Goal: Task Accomplishment & Management: Complete application form

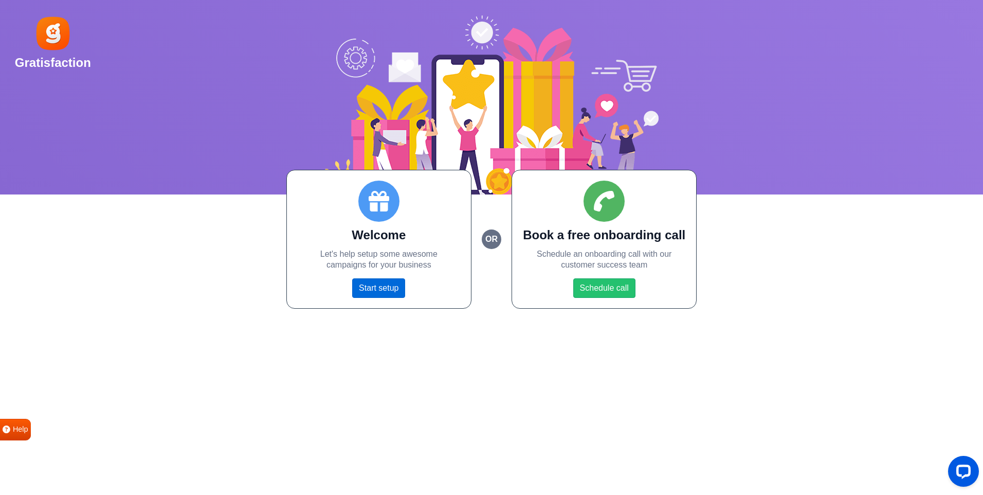
click at [371, 283] on link "Start setup" at bounding box center [378, 288] width 53 height 20
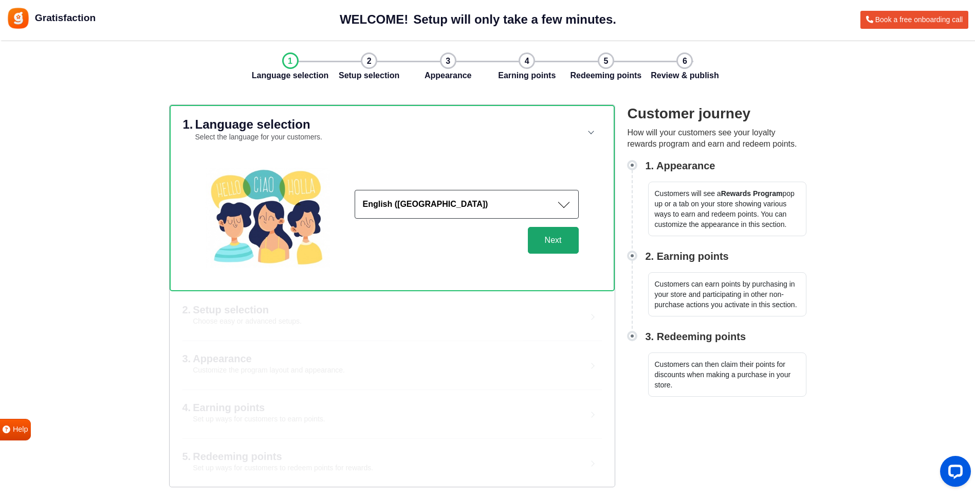
click at [544, 237] on button "Next" at bounding box center [553, 240] width 51 height 27
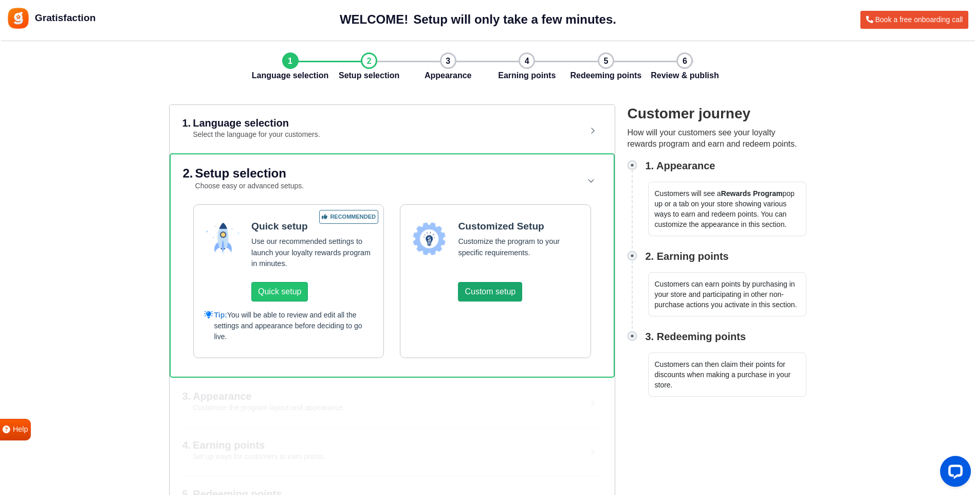
click at [485, 292] on button "Custom setup" at bounding box center [490, 292] width 64 height 20
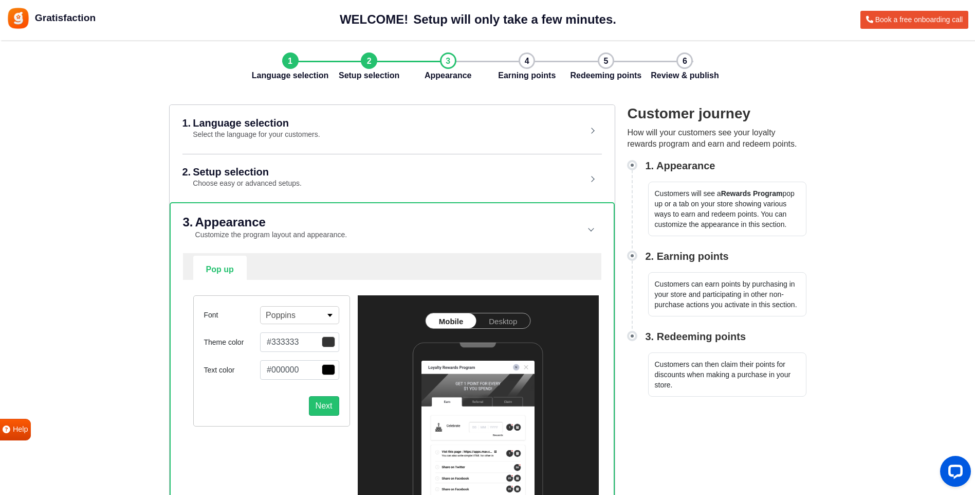
scroll to position [103, 0]
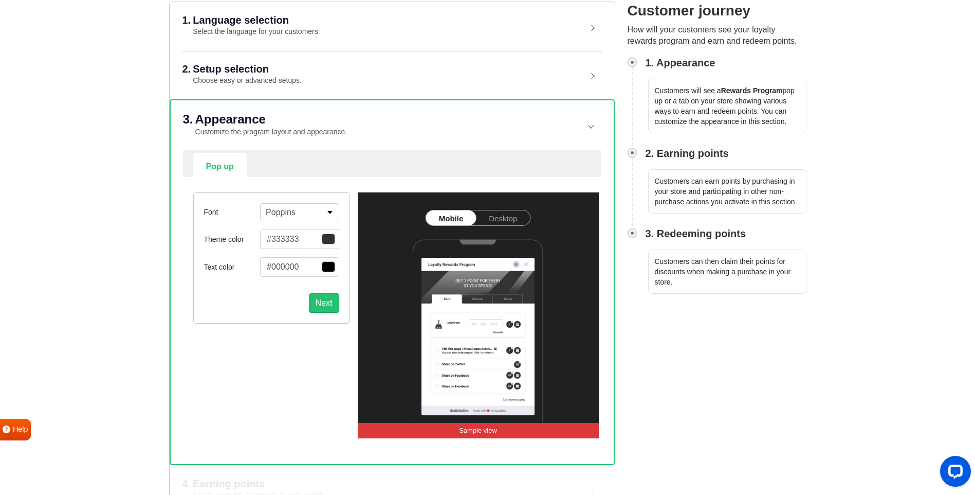
click at [485, 222] on link "Desktop" at bounding box center [503, 217] width 54 height 15
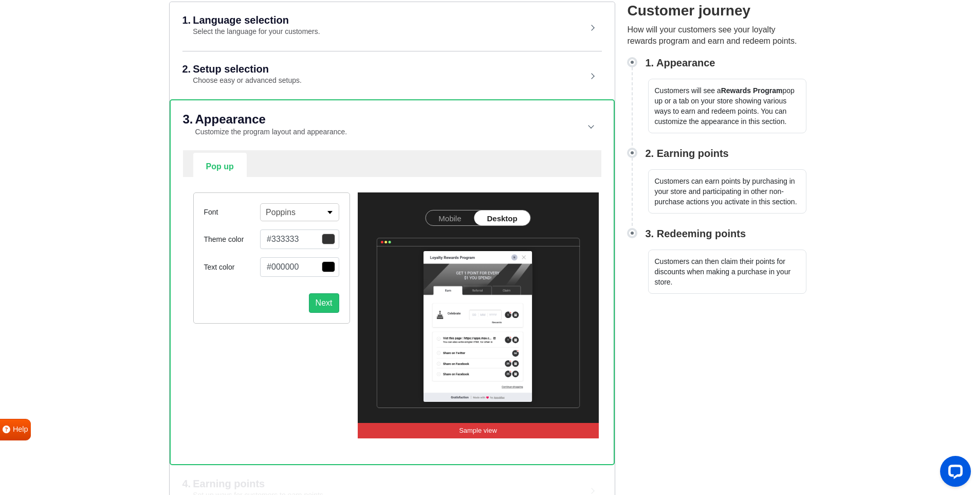
click at [447, 218] on link "Mobile" at bounding box center [450, 217] width 48 height 15
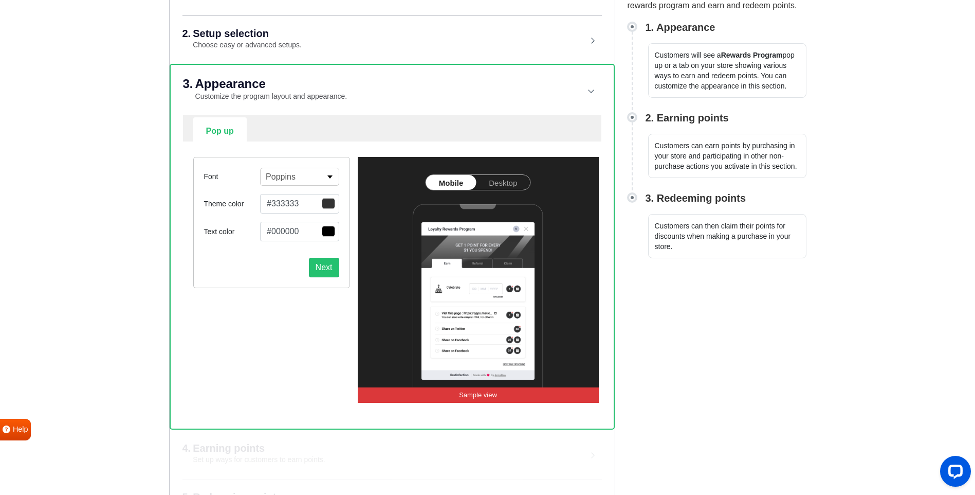
scroll to position [181, 0]
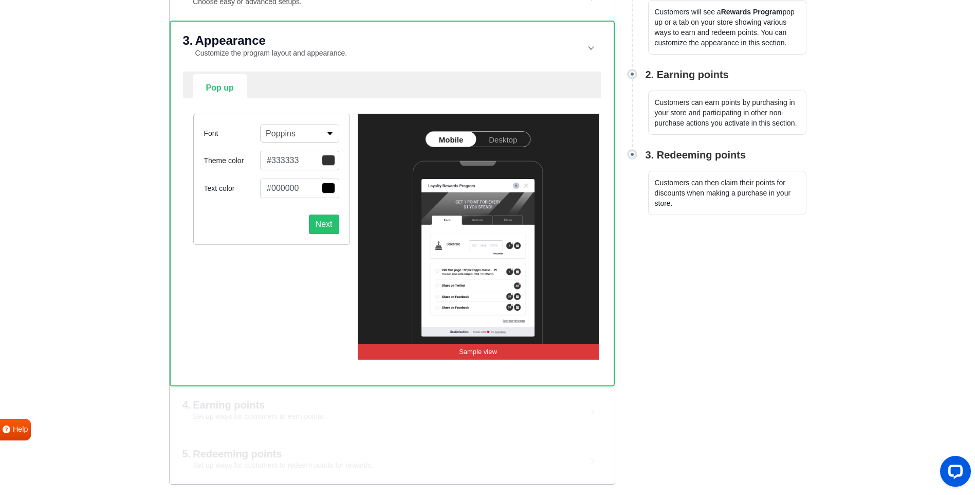
click at [326, 212] on div "Next" at bounding box center [271, 220] width 135 height 28
click at [320, 226] on button "Next" at bounding box center [324, 224] width 30 height 20
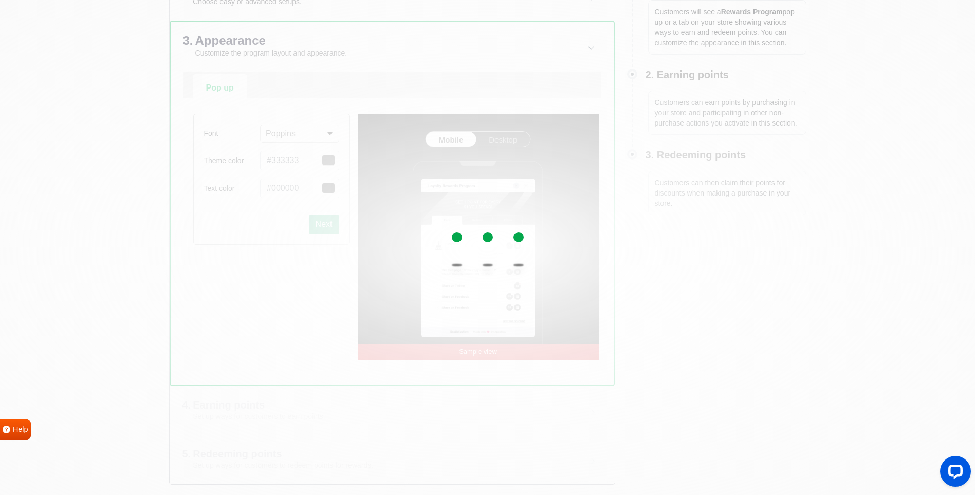
select select "right"
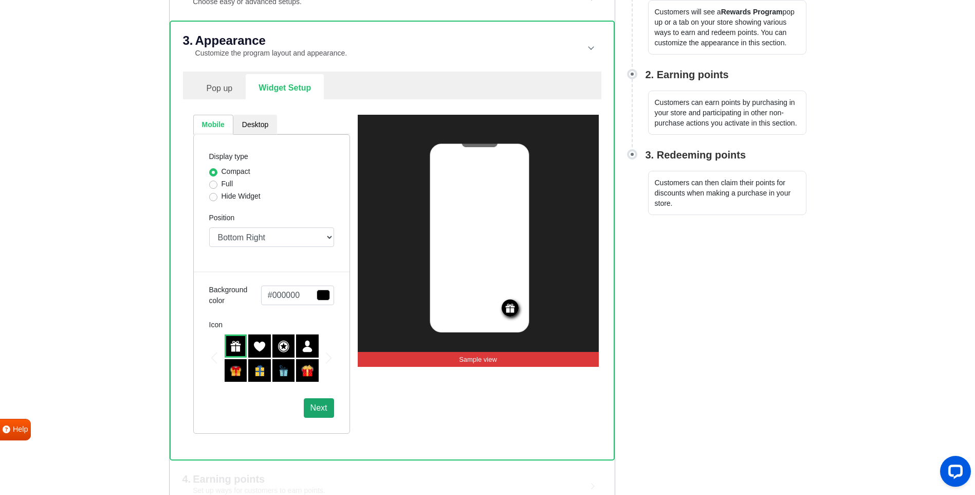
click at [322, 407] on button "Next" at bounding box center [319, 408] width 30 height 20
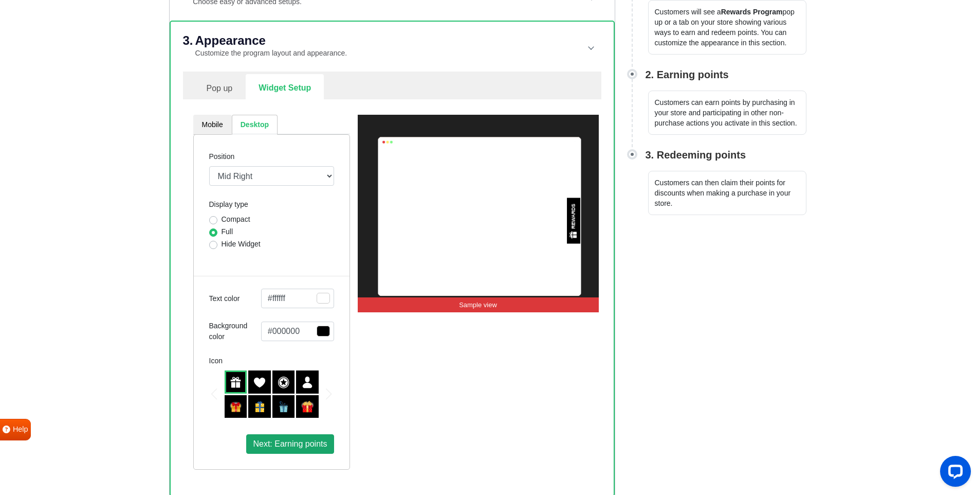
click at [279, 440] on span "Next: Earning points" at bounding box center [290, 443] width 74 height 9
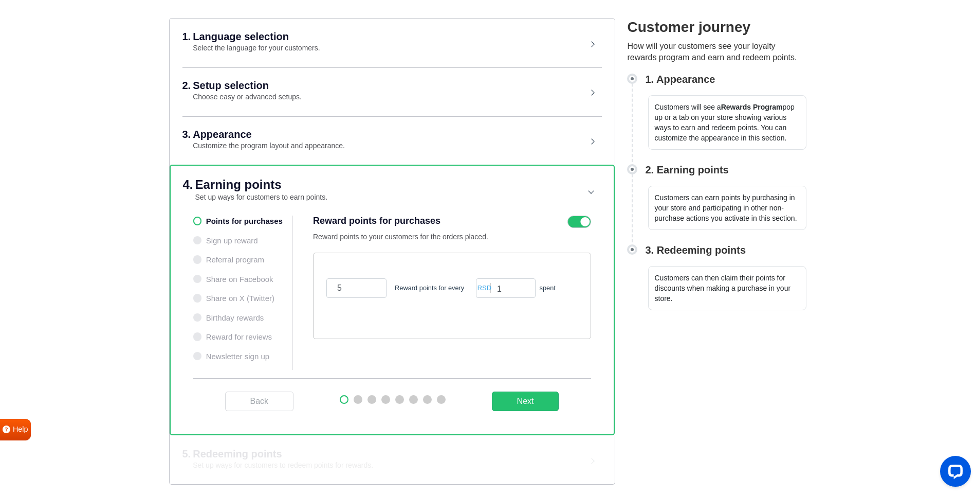
scroll to position [86, 0]
click at [349, 291] on input "5" at bounding box center [356, 288] width 60 height 20
click at [576, 227] on icon at bounding box center [580, 221] width 24 height 12
click at [0, 0] on input "checkbox" at bounding box center [0, 0] width 0 height 0
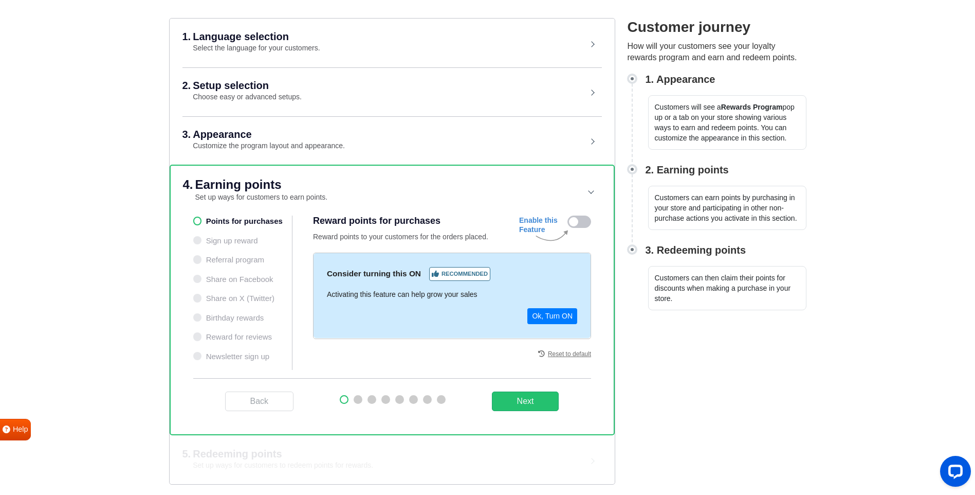
click at [577, 221] on icon at bounding box center [580, 221] width 24 height 12
click at [0, 0] on input "checkbox" at bounding box center [0, 0] width 0 height 0
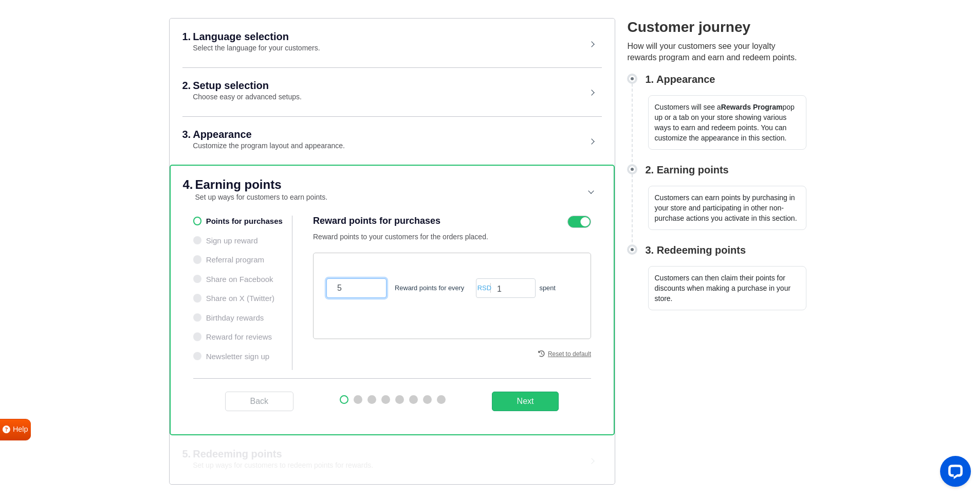
click at [351, 288] on input "5" at bounding box center [356, 288] width 60 height 20
click at [506, 287] on input "1" at bounding box center [505, 288] width 59 height 20
click at [350, 286] on input "5" at bounding box center [356, 288] width 60 height 20
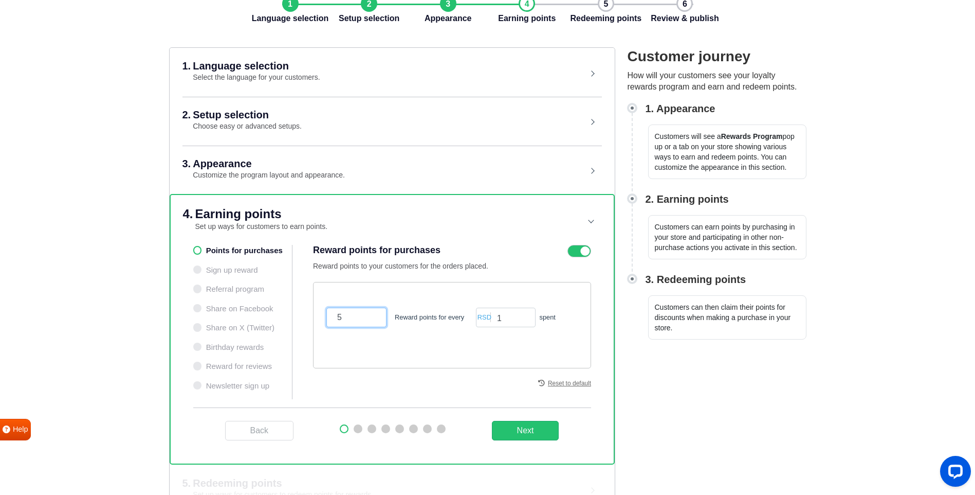
scroll to position [0, 0]
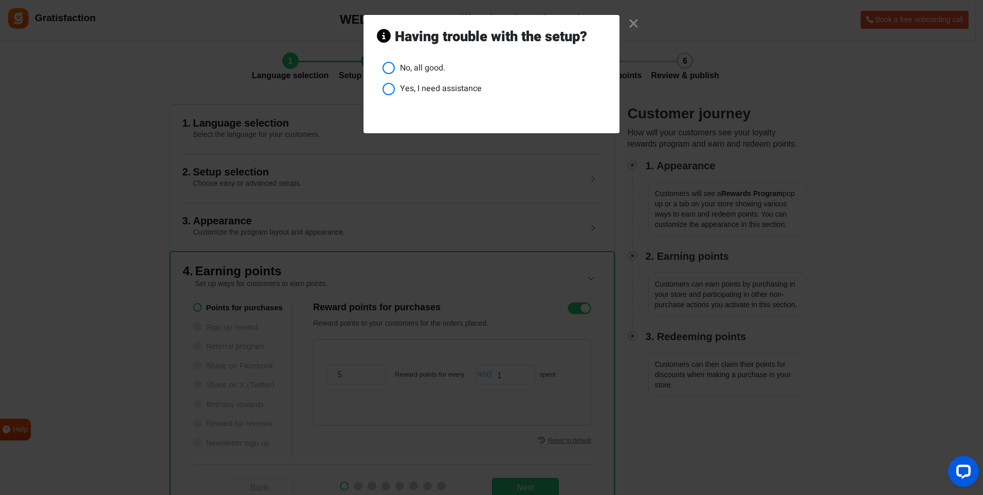
click at [395, 89] on li "Yes, I need assistance" at bounding box center [495, 88] width 224 height 13
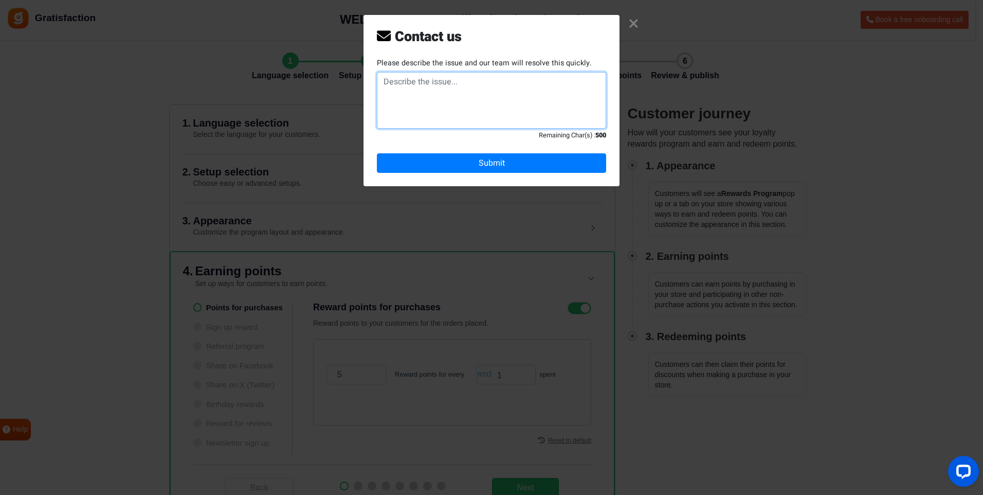
click at [431, 105] on textarea at bounding box center [491, 100] width 229 height 57
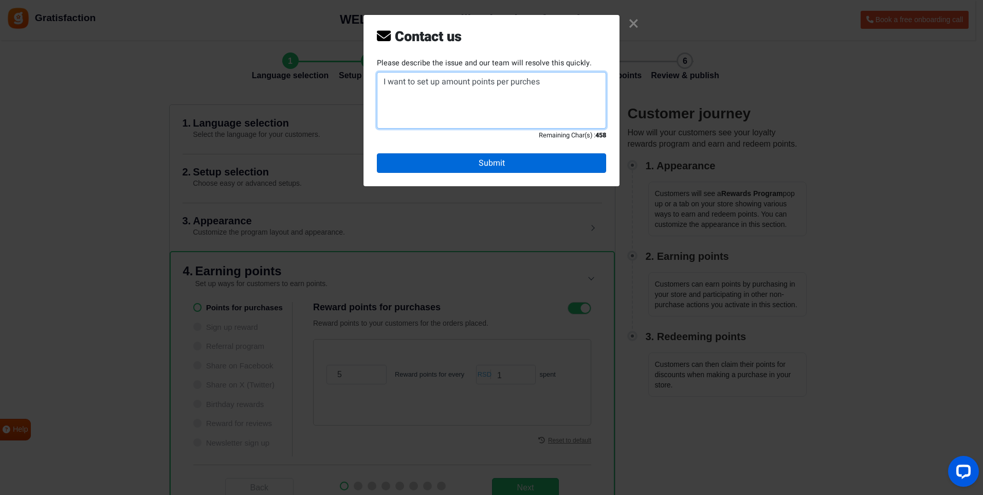
type textarea "I want to set up amount points per purches"
click at [465, 161] on button "Submit" at bounding box center [491, 163] width 229 height 20
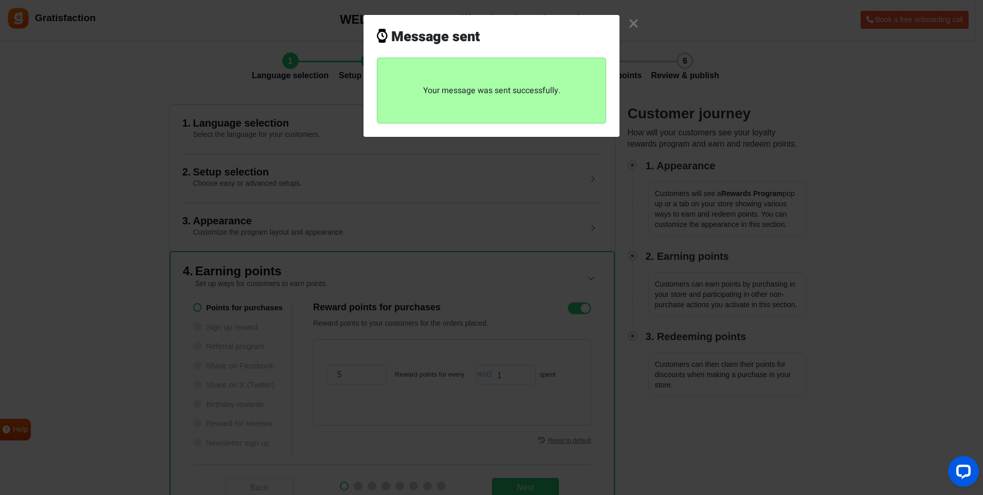
click at [632, 22] on link "×" at bounding box center [633, 24] width 11 height 10
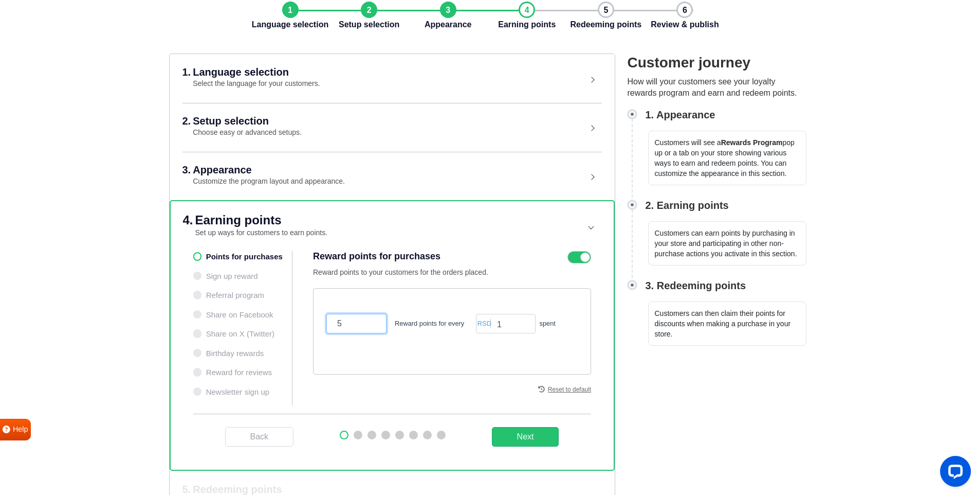
scroll to position [51, 0]
click at [498, 321] on input "1" at bounding box center [505, 323] width 59 height 20
click at [505, 322] on input "1" at bounding box center [505, 323] width 59 height 20
click at [502, 322] on input "1" at bounding box center [505, 323] width 59 height 20
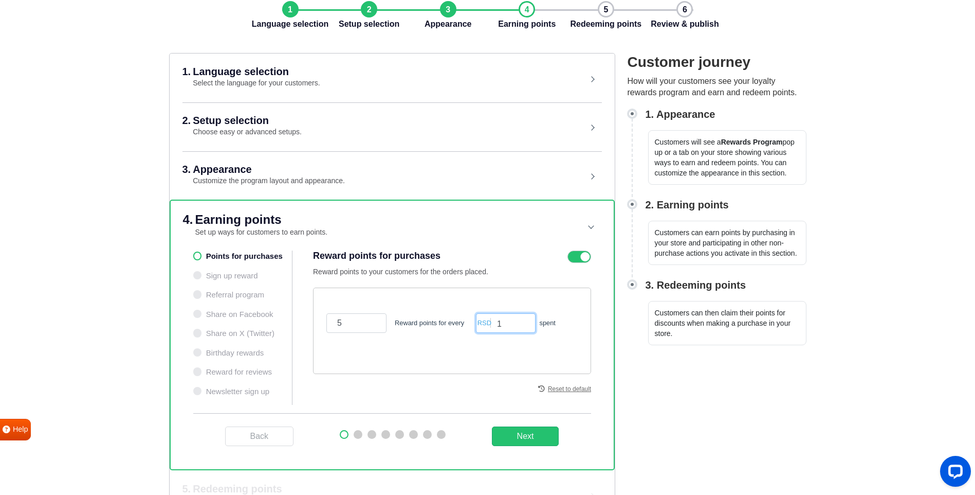
click at [502, 322] on input "1" at bounding box center [505, 323] width 59 height 20
click at [366, 328] on input "5" at bounding box center [356, 323] width 60 height 20
type input "50"
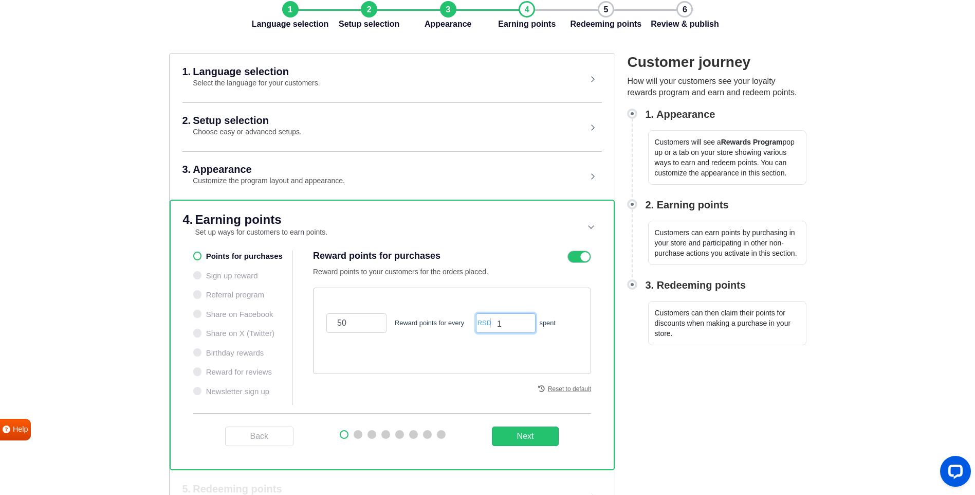
click at [508, 328] on input "1" at bounding box center [505, 323] width 59 height 20
type input "8"
type input "7000"
click at [513, 431] on button "Next" at bounding box center [525, 436] width 67 height 20
click at [577, 255] on icon at bounding box center [580, 256] width 24 height 12
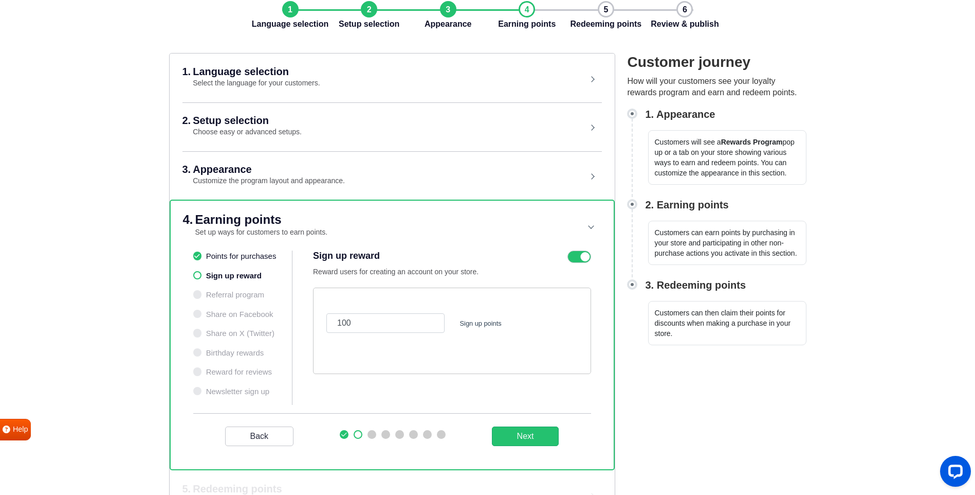
click at [0, 0] on input "checkbox" at bounding box center [0, 0] width 0 height 0
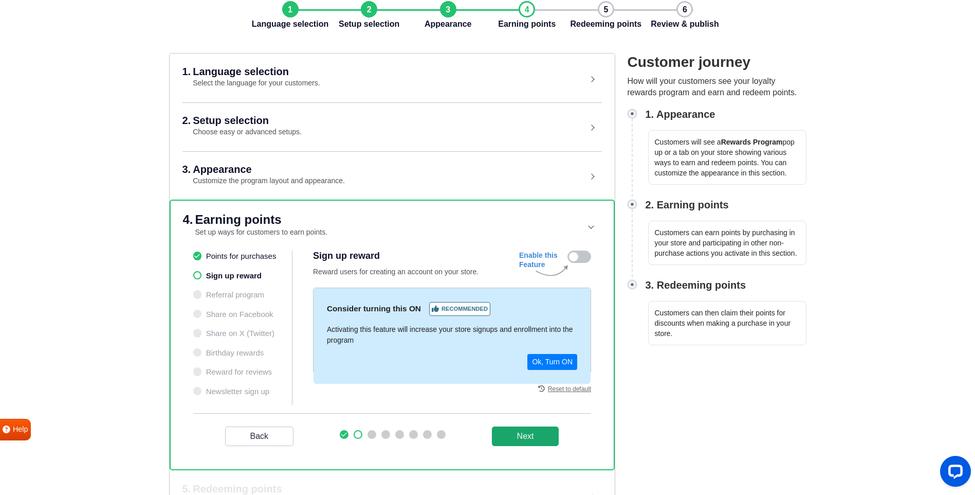
click at [518, 439] on button "Next" at bounding box center [525, 436] width 67 height 20
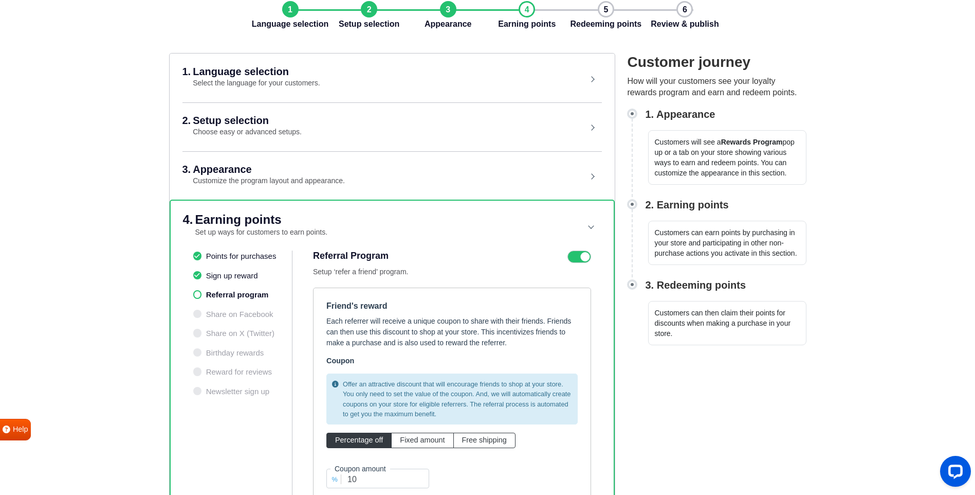
click at [569, 259] on icon at bounding box center [580, 256] width 24 height 12
click at [0, 0] on input "checkbox" at bounding box center [0, 0] width 0 height 0
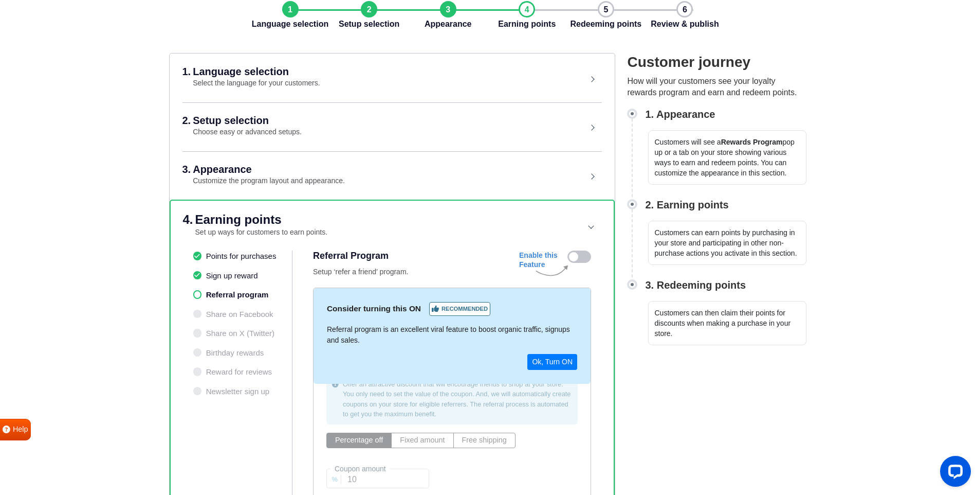
scroll to position [206, 0]
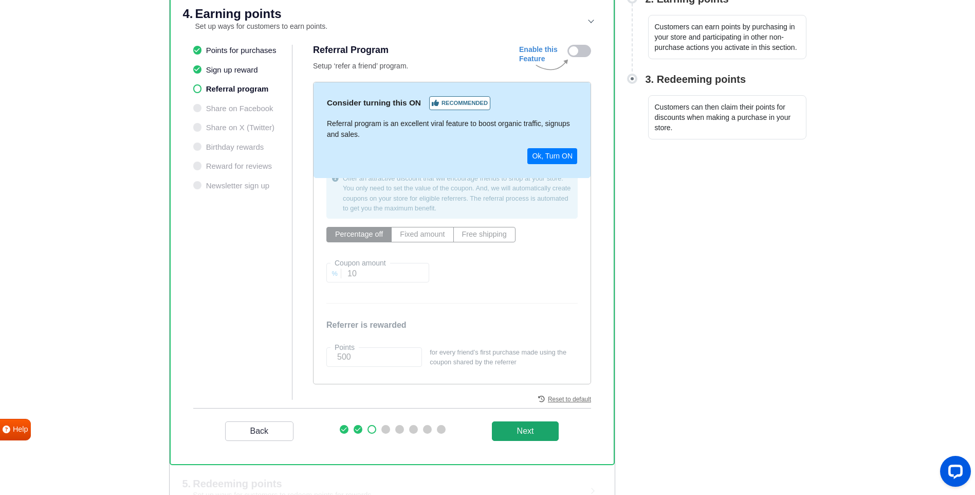
click at [533, 429] on _program "Next" at bounding box center [525, 431] width 67 height 20
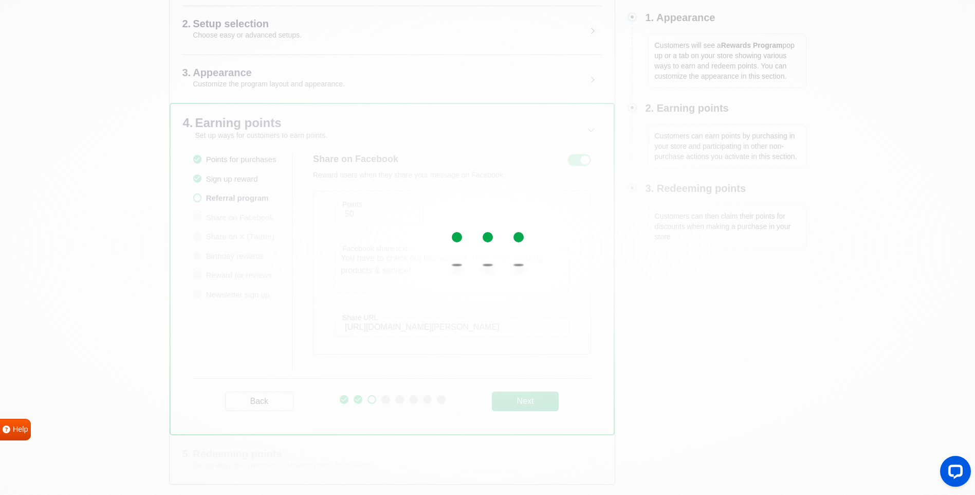
scroll to position [148, 0]
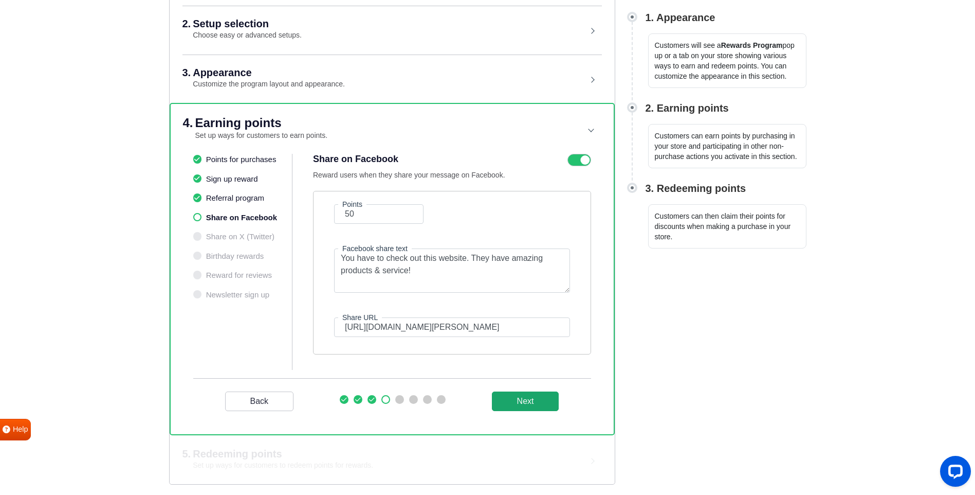
click at [515, 402] on button "Next" at bounding box center [525, 401] width 67 height 20
click at [576, 163] on icon at bounding box center [580, 160] width 24 height 12
click at [0, 0] on input "checkbox" at bounding box center [0, 0] width 0 height 0
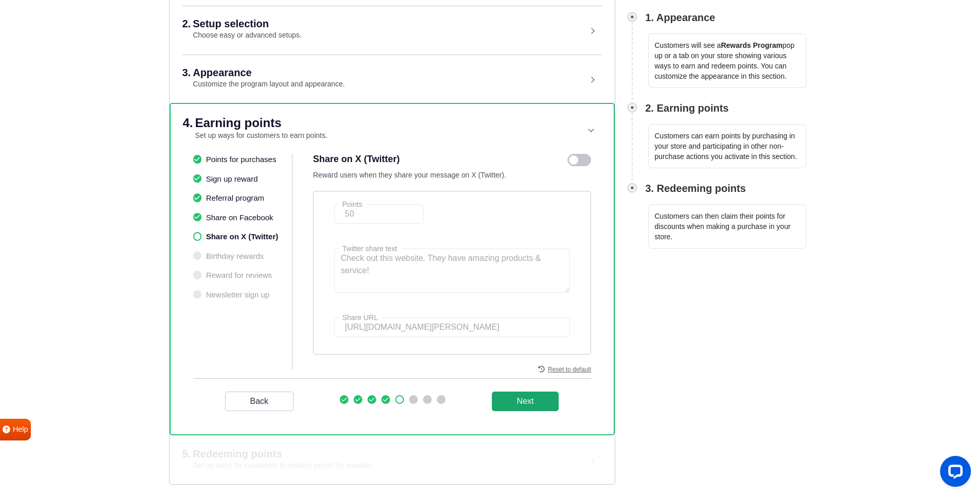
click at [514, 394] on button "Next" at bounding box center [525, 401] width 67 height 20
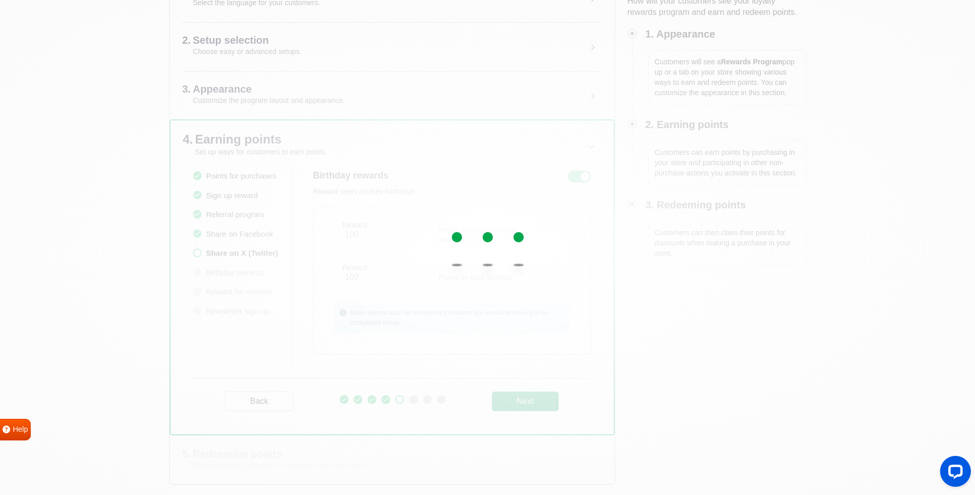
scroll to position [132, 0]
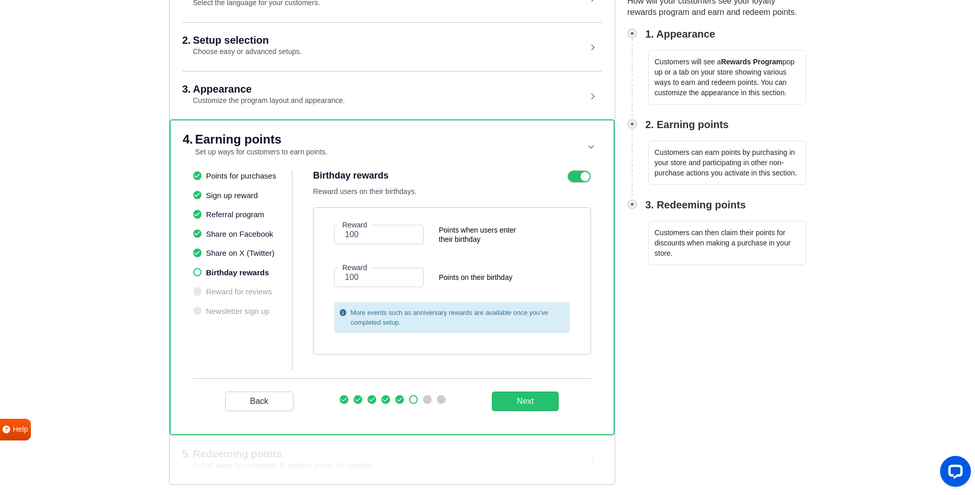
click at [576, 171] on icon at bounding box center [580, 176] width 24 height 12
click at [0, 0] on input "checkbox" at bounding box center [0, 0] width 0 height 0
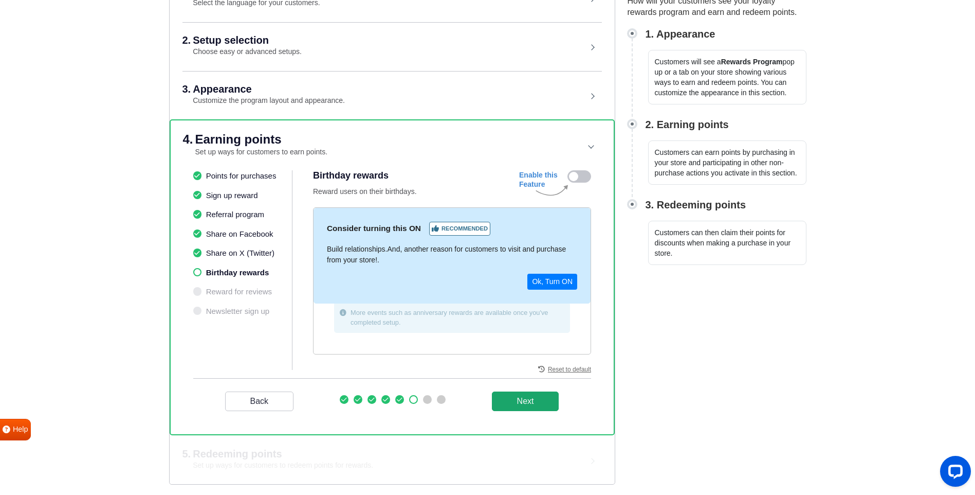
click at [519, 395] on button "Next" at bounding box center [525, 401] width 67 height 20
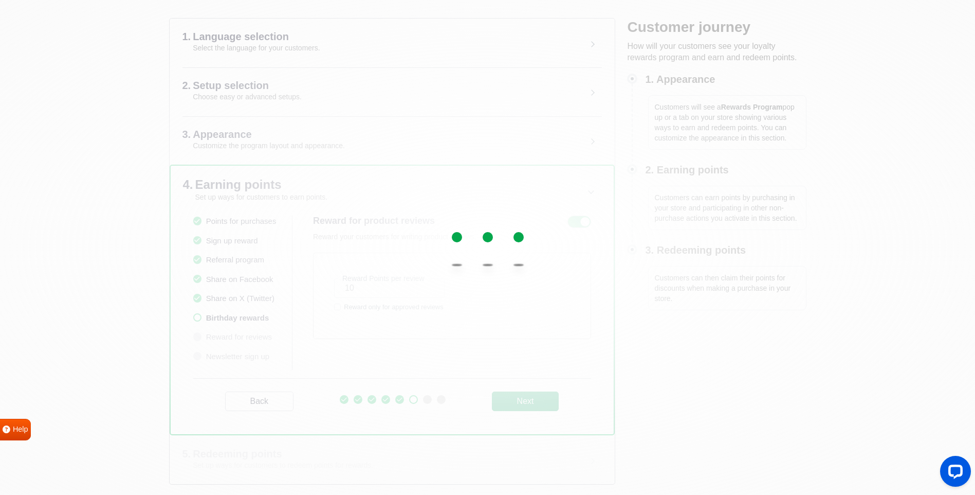
scroll to position [86, 0]
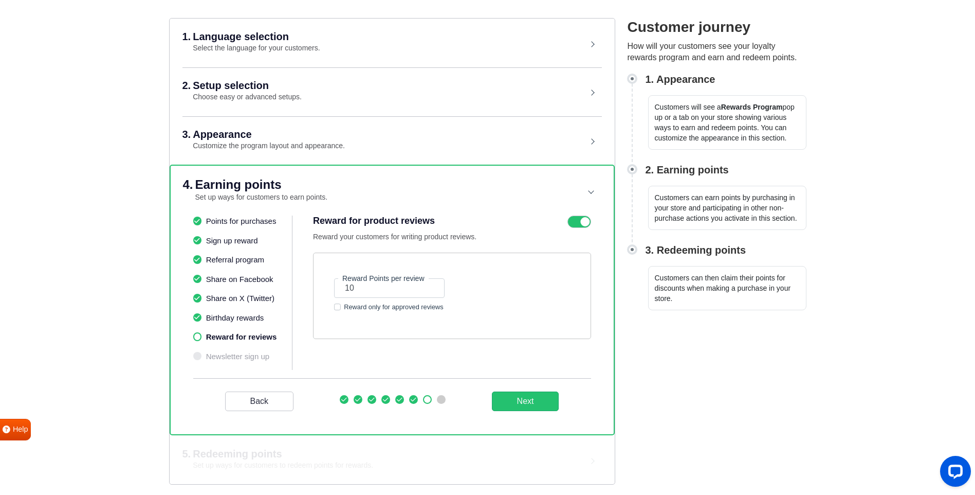
click at [581, 217] on icon at bounding box center [580, 221] width 24 height 12
click at [0, 0] on input "checkbox" at bounding box center [0, 0] width 0 height 0
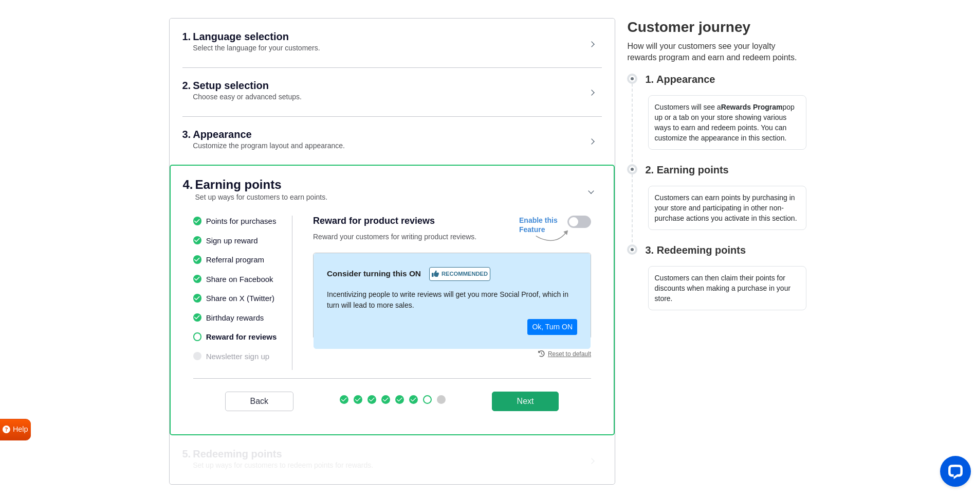
click at [526, 403] on button "Next" at bounding box center [525, 401] width 67 height 20
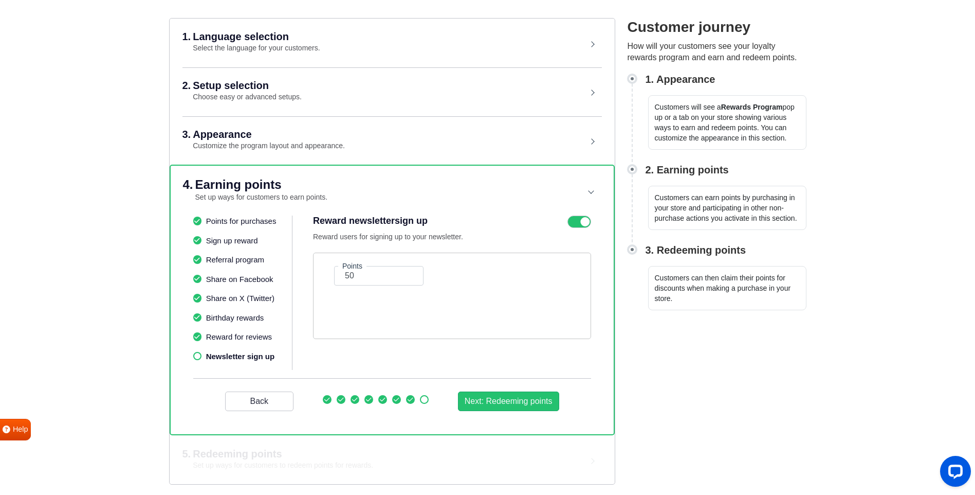
click at [577, 220] on icon at bounding box center [580, 221] width 24 height 12
click at [0, 0] on input "checkbox" at bounding box center [0, 0] width 0 height 0
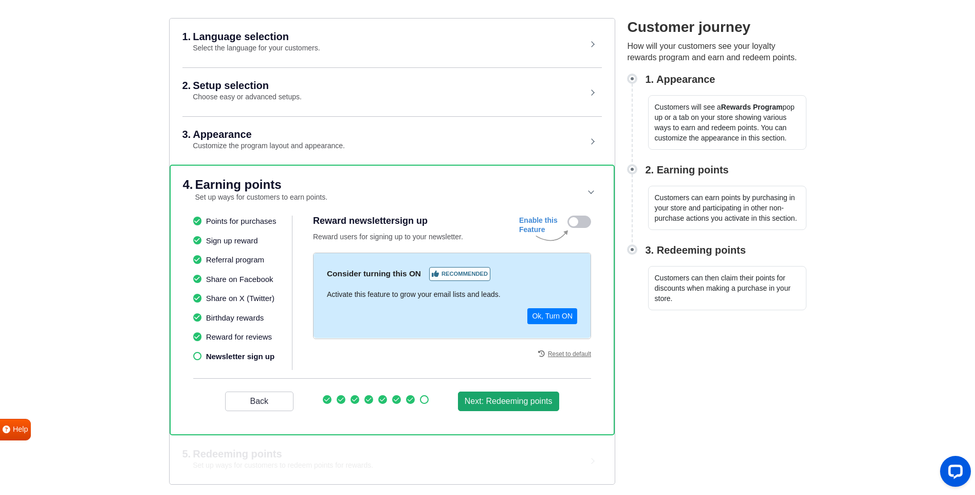
click at [516, 404] on button "Next: Redeeming points" at bounding box center [508, 401] width 101 height 20
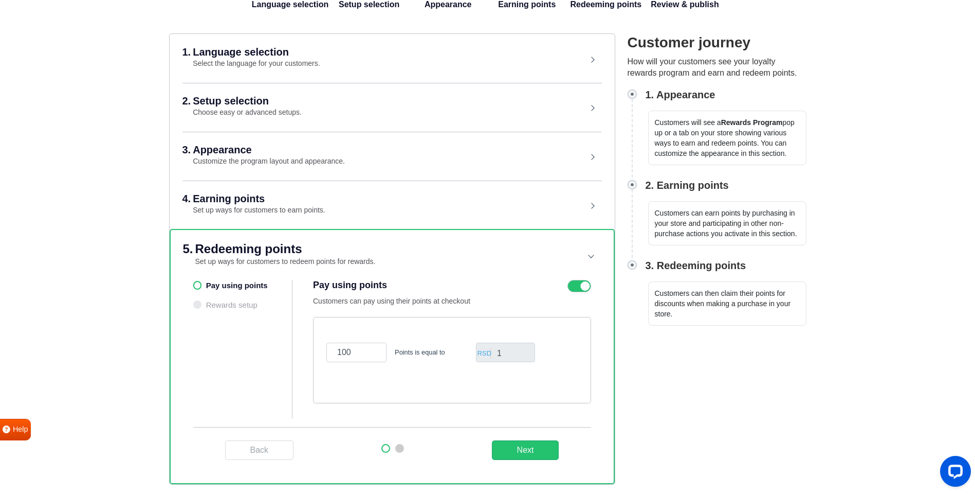
scroll to position [71, 0]
click at [239, 288] on ul "Pay using points Rewards setup" at bounding box center [243, 349] width 100 height 139
click at [579, 284] on icon at bounding box center [580, 286] width 24 height 12
click at [0, 0] on input "checkbox" at bounding box center [0, 0] width 0 height 0
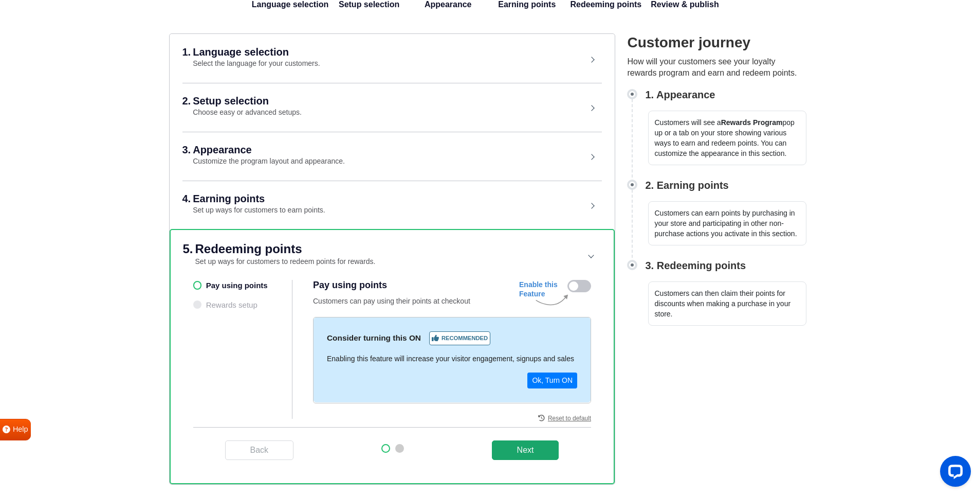
click at [526, 447] on button "Next" at bounding box center [525, 450] width 67 height 20
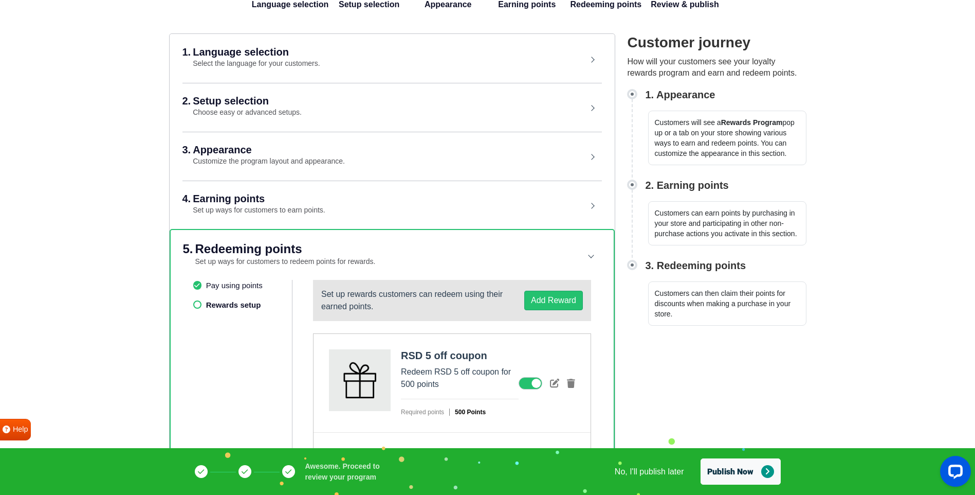
scroll to position [122, 0]
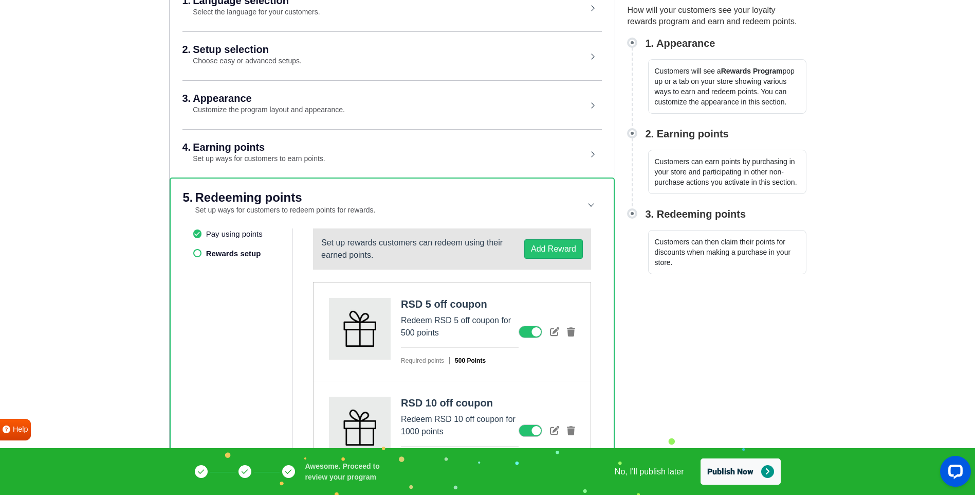
click at [530, 331] on icon at bounding box center [531, 331] width 24 height 12
click at [0, 0] on input "checkbox" at bounding box center [0, 0] width 0 height 0
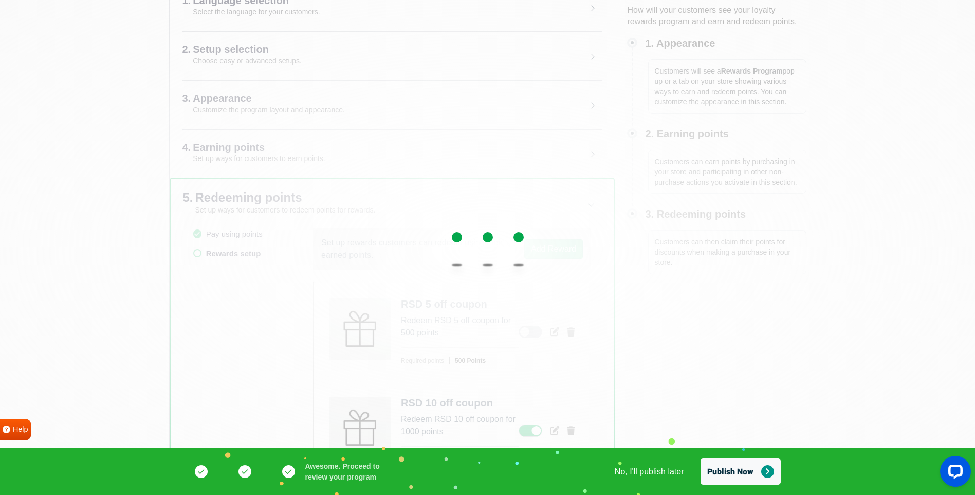
scroll to position [174, 0]
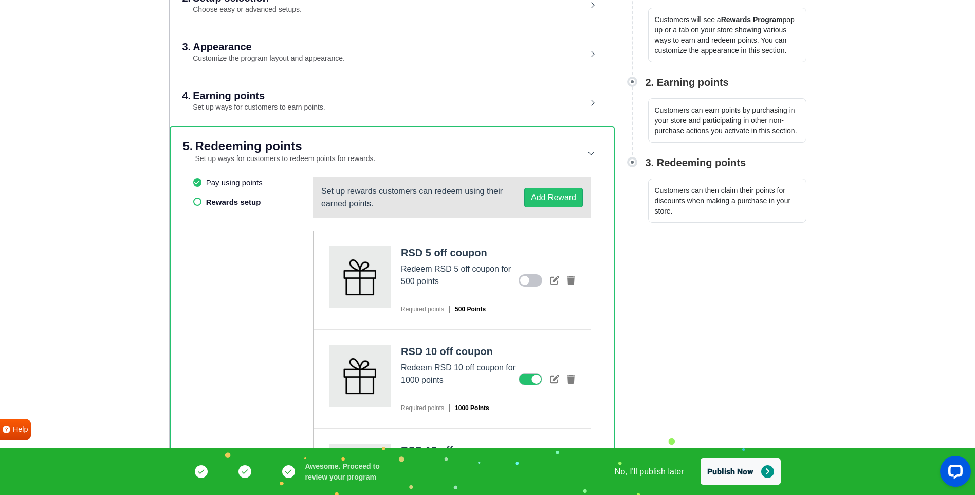
click at [521, 383] on icon at bounding box center [531, 379] width 24 height 12
click at [0, 0] on input "checkbox" at bounding box center [0, 0] width 0 height 0
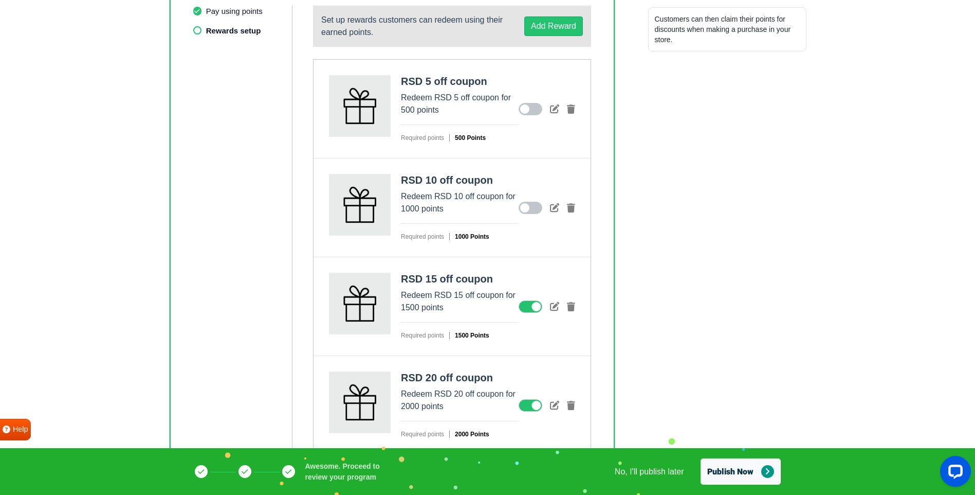
click at [529, 310] on icon at bounding box center [531, 306] width 24 height 12
click at [0, 0] on input "checkbox" at bounding box center [0, 0] width 0 height 0
click at [523, 404] on icon at bounding box center [531, 405] width 24 height 12
click at [0, 0] on input "checkbox" at bounding box center [0, 0] width 0 height 0
click at [738, 468] on button "Publish Now" at bounding box center [741, 471] width 80 height 26
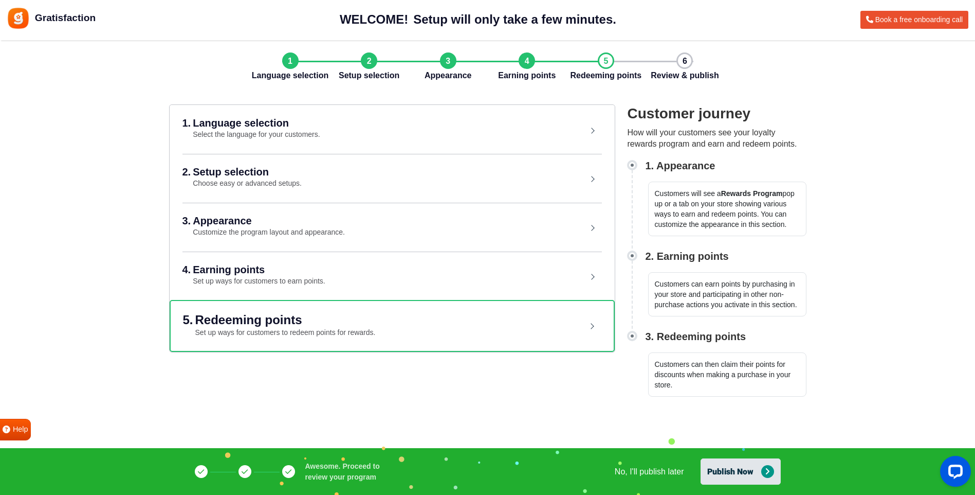
scroll to position [33, 0]
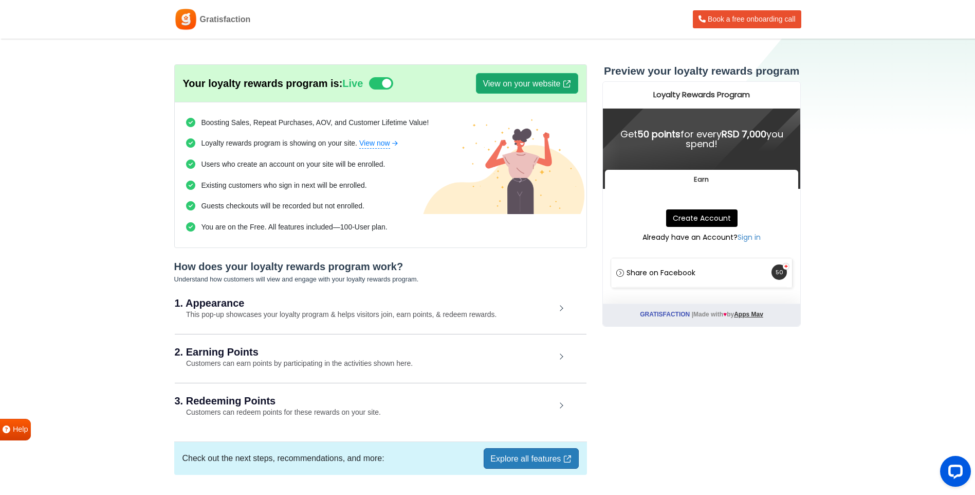
click at [507, 85] on link "View on your website" at bounding box center [527, 83] width 102 height 21
click at [263, 318] on div "1. Appearance This pop-up showcases your loyalty program & helps visitors join,…" at bounding box center [381, 308] width 412 height 47
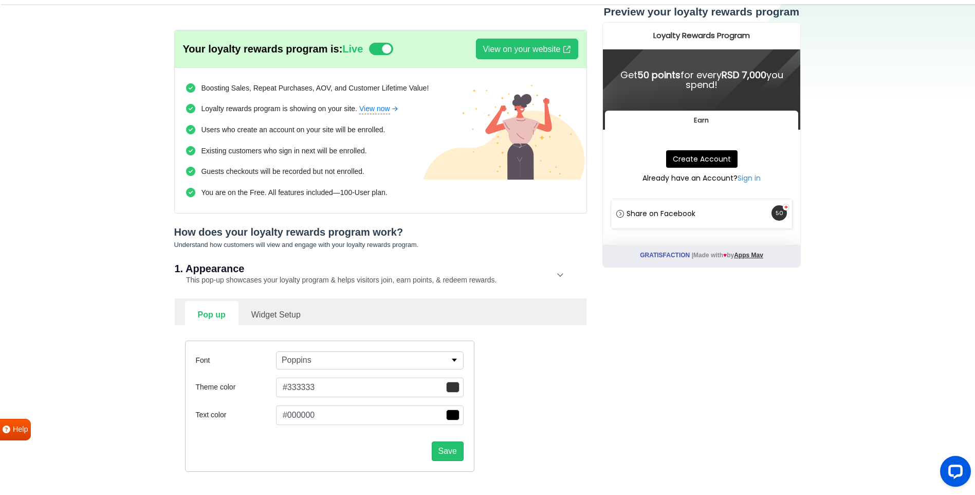
scroll to position [103, 0]
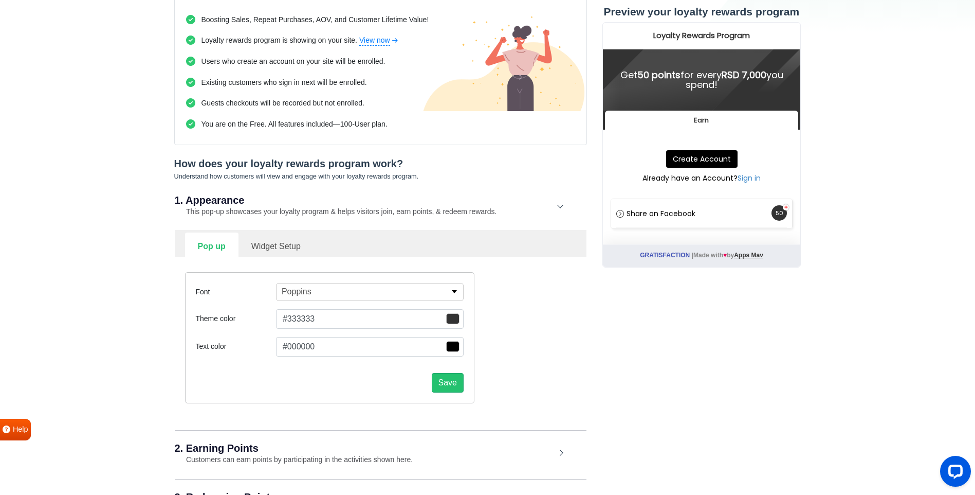
click at [258, 239] on link "Widget Setup" at bounding box center [276, 244] width 75 height 25
select select "right"
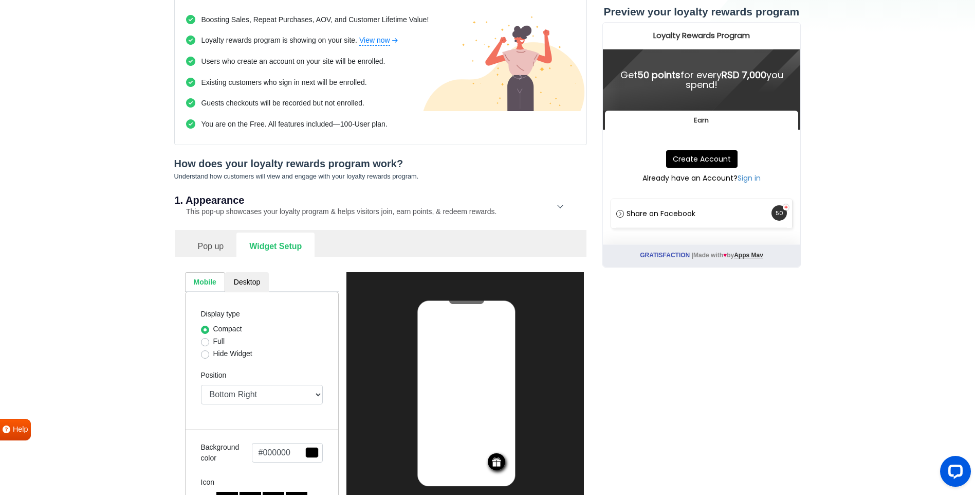
click at [221, 239] on link "Pop up" at bounding box center [211, 244] width 52 height 25
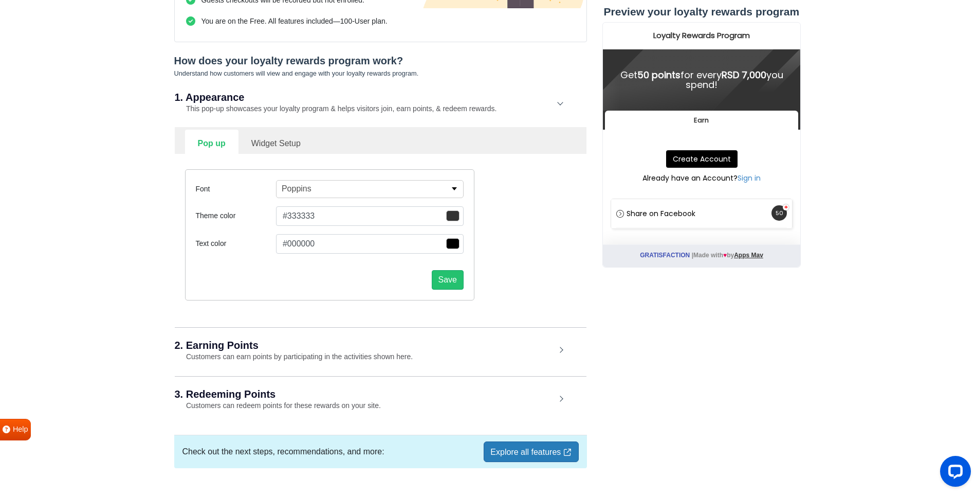
click at [249, 357] on small "Customers can earn points by participating in the activities shown here." at bounding box center [294, 356] width 239 height 8
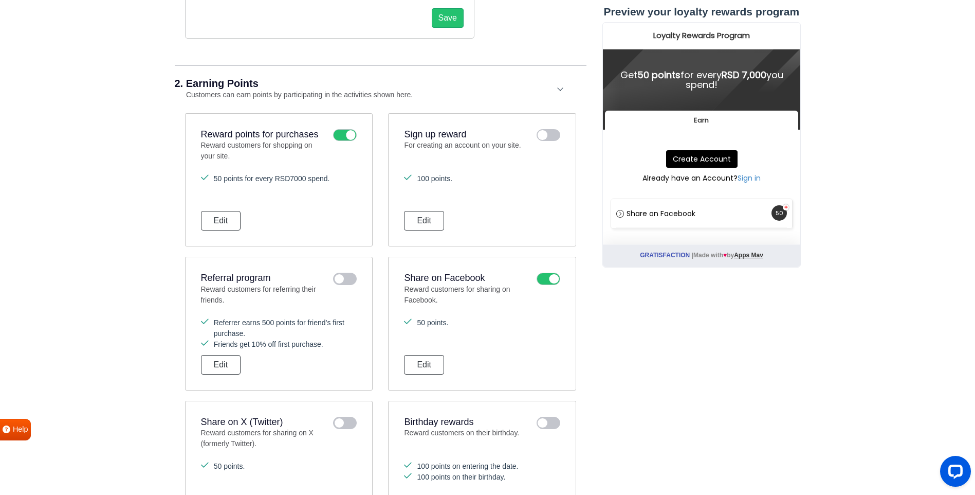
scroll to position [463, 0]
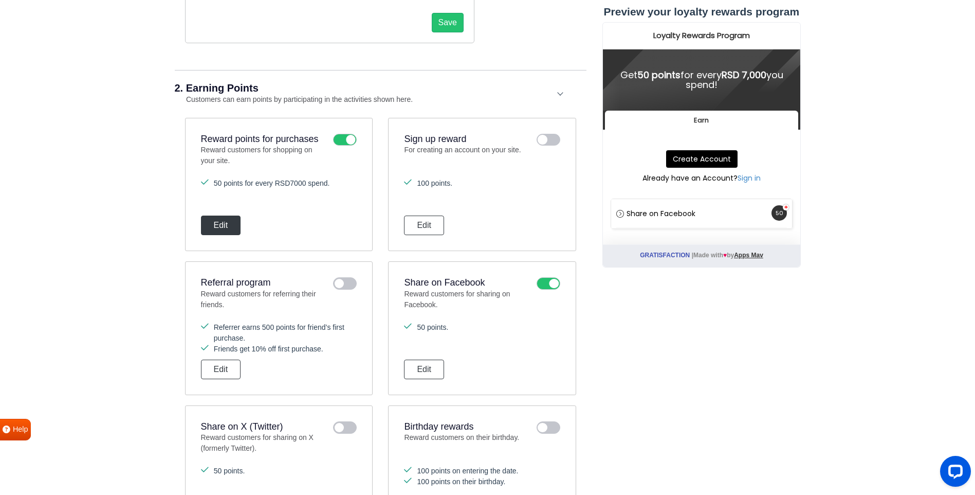
click at [214, 226] on button "Edit" at bounding box center [221, 225] width 40 height 20
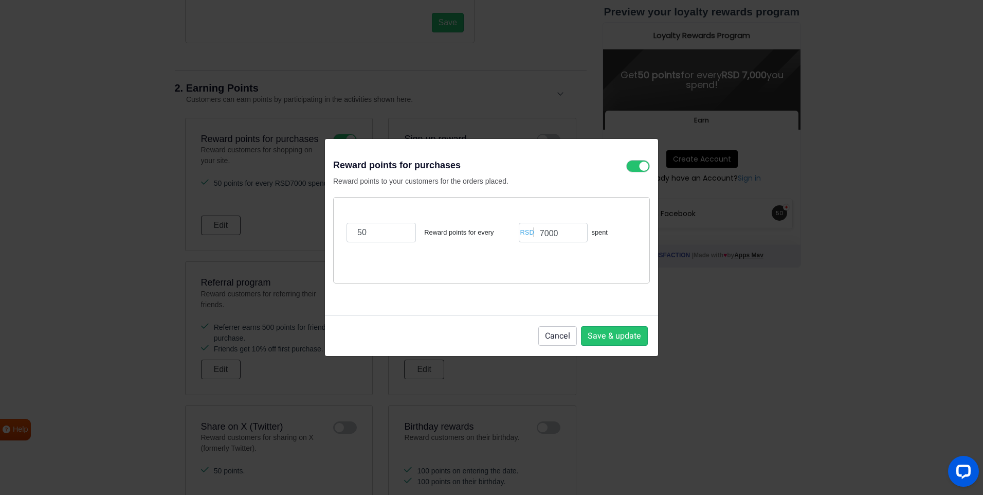
click at [461, 234] on small "Reward points for every" at bounding box center [458, 232] width 69 height 10
click at [445, 233] on small "Reward points for every" at bounding box center [458, 232] width 69 height 10
click at [449, 233] on small "Reward points for every" at bounding box center [458, 232] width 69 height 10
click at [450, 233] on small "Reward points for every" at bounding box center [458, 232] width 69 height 10
drag, startPoint x: 450, startPoint y: 233, endPoint x: 463, endPoint y: 237, distance: 13.3
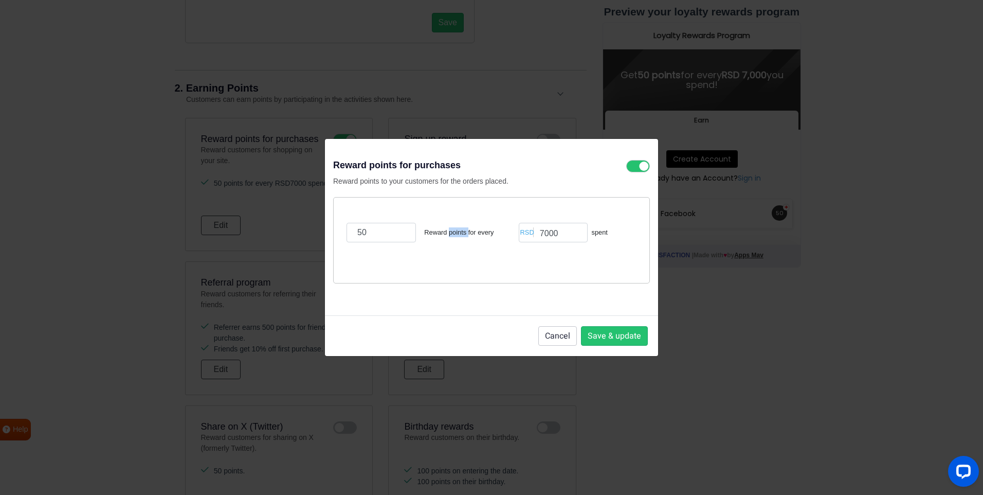
click at [463, 237] on small "Reward points for every" at bounding box center [458, 232] width 69 height 10
click at [465, 231] on small "Reward points for every" at bounding box center [458, 232] width 69 height 10
click at [559, 332] on button "Cancel" at bounding box center [557, 336] width 39 height 20
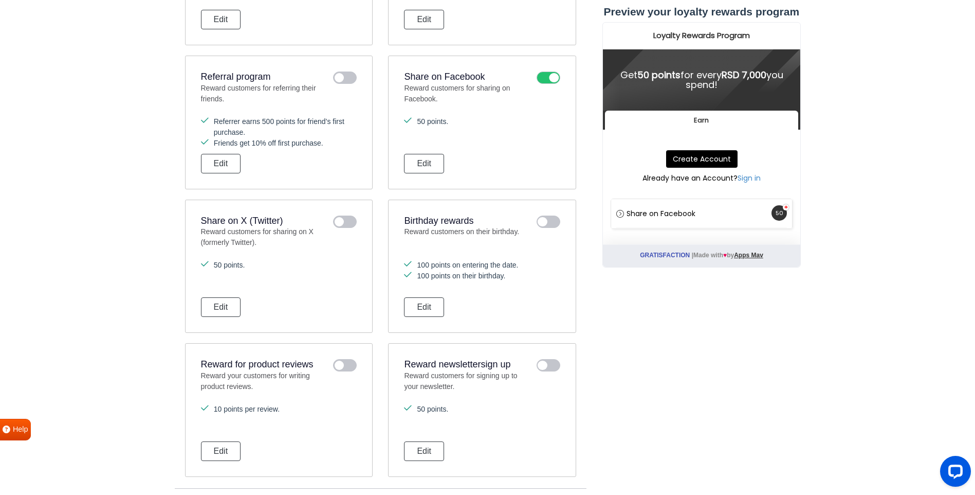
scroll to position [805, 0]
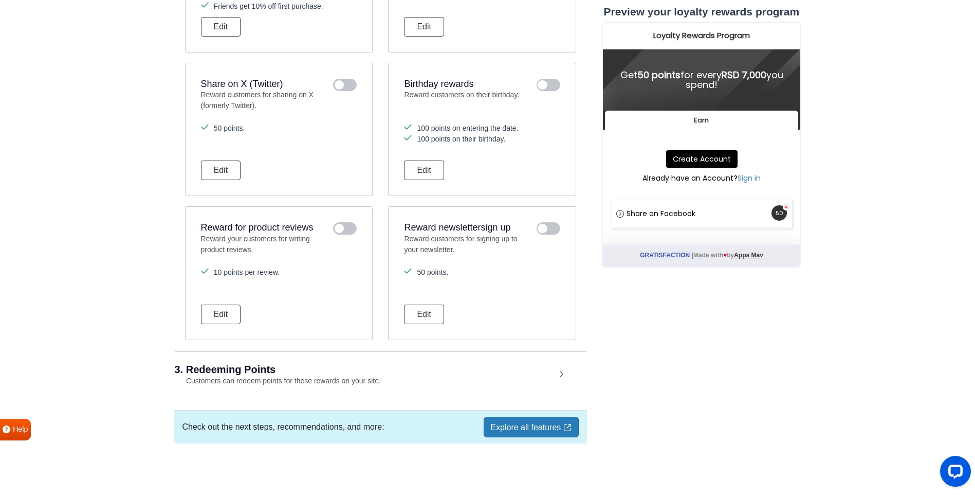
click at [289, 367] on h2 "3. Redeeming Points" at bounding box center [365, 369] width 381 height 10
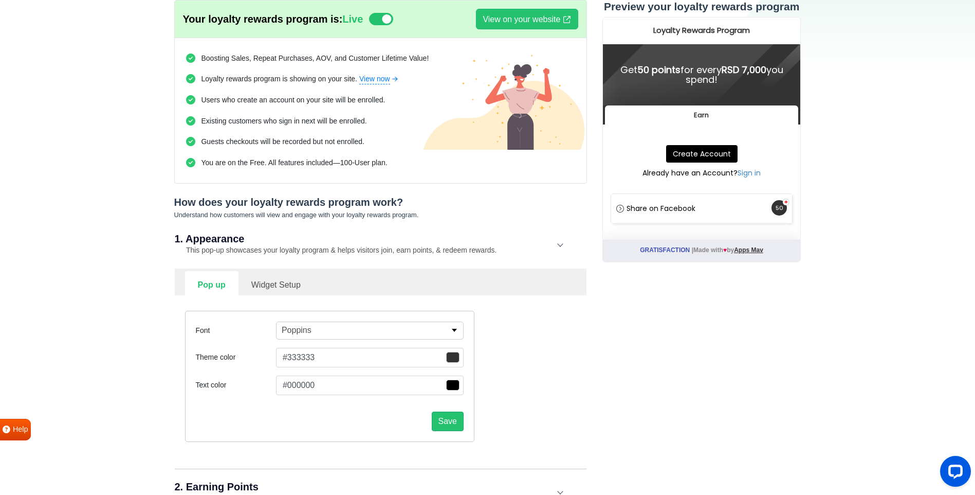
scroll to position [0, 0]
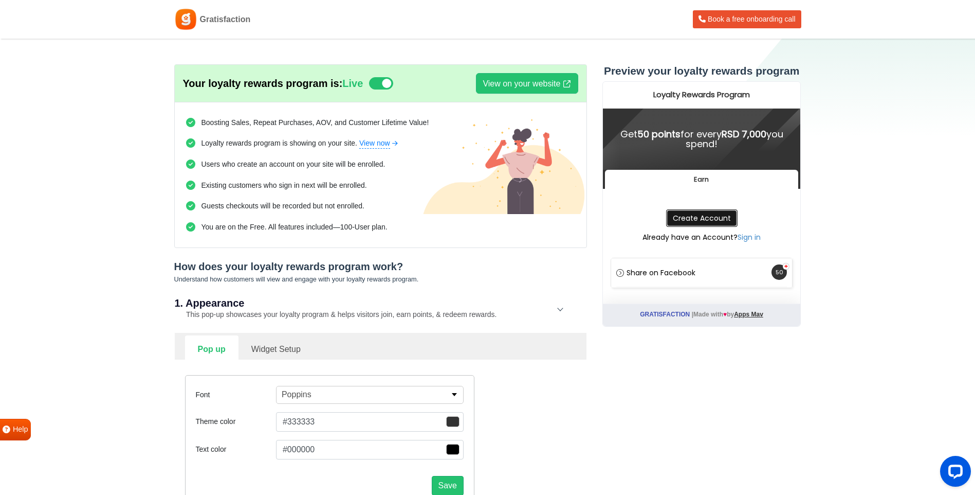
click at [683, 212] on link "Create Account" at bounding box center [701, 217] width 71 height 17
click at [746, 235] on link "Sign in" at bounding box center [749, 237] width 23 height 10
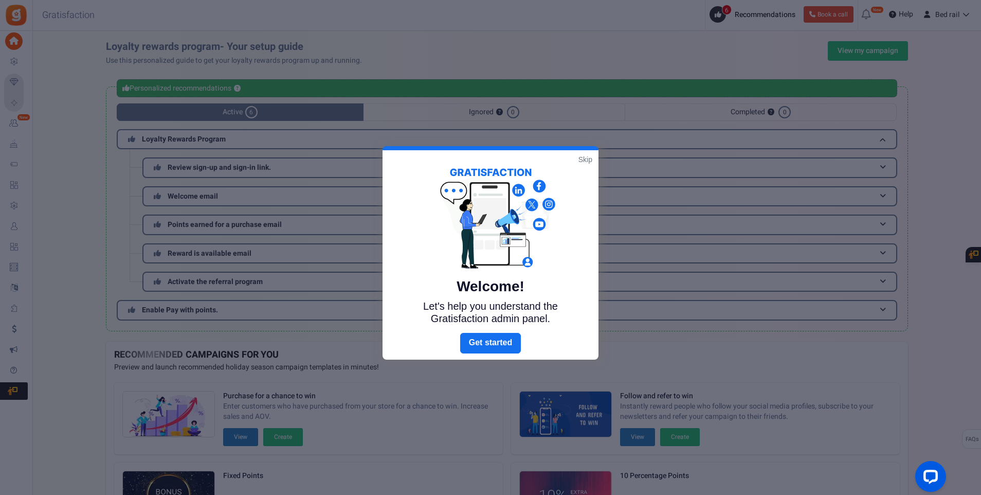
click at [587, 165] on div "Welcome! Let's help you understand the Gratisfaction admin panel." at bounding box center [491, 241] width 216 height 183
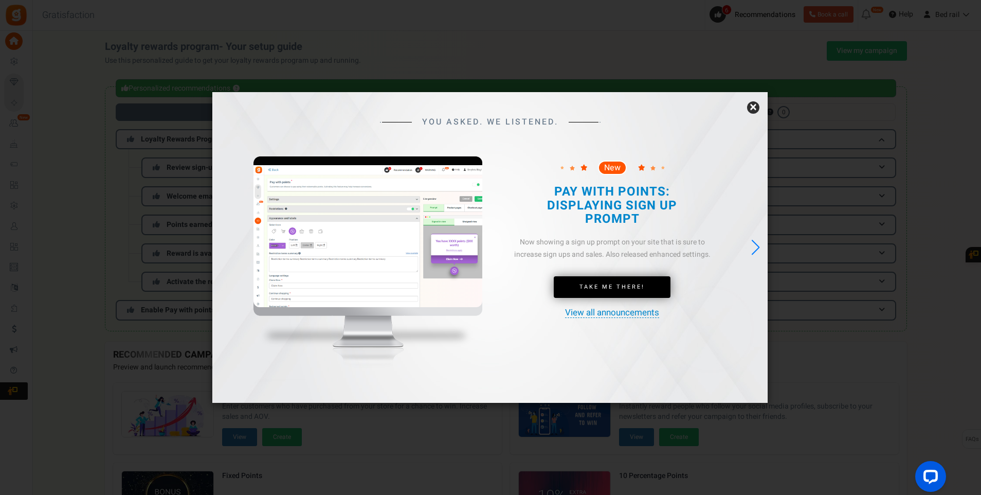
click at [757, 107] on link "×" at bounding box center [753, 107] width 12 height 12
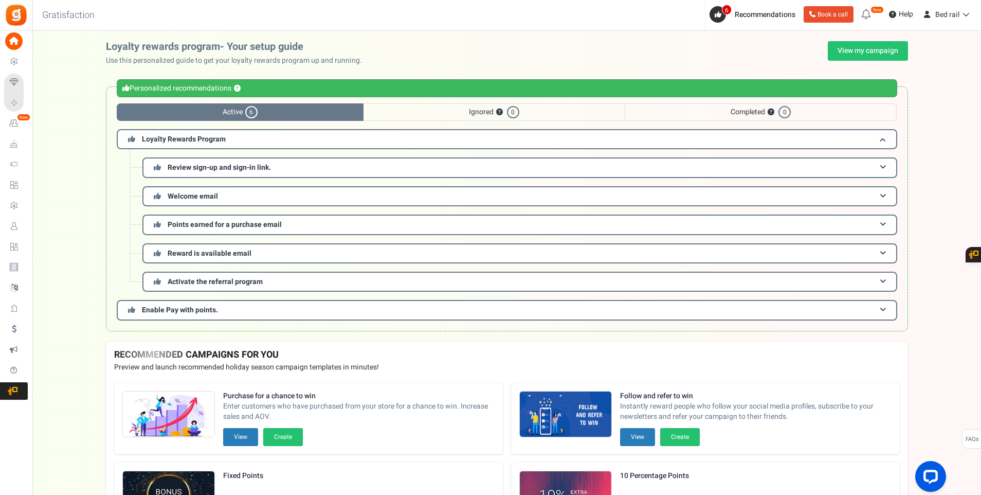
click at [191, 87] on div "Personalized recommendations ?" at bounding box center [507, 88] width 780 height 18
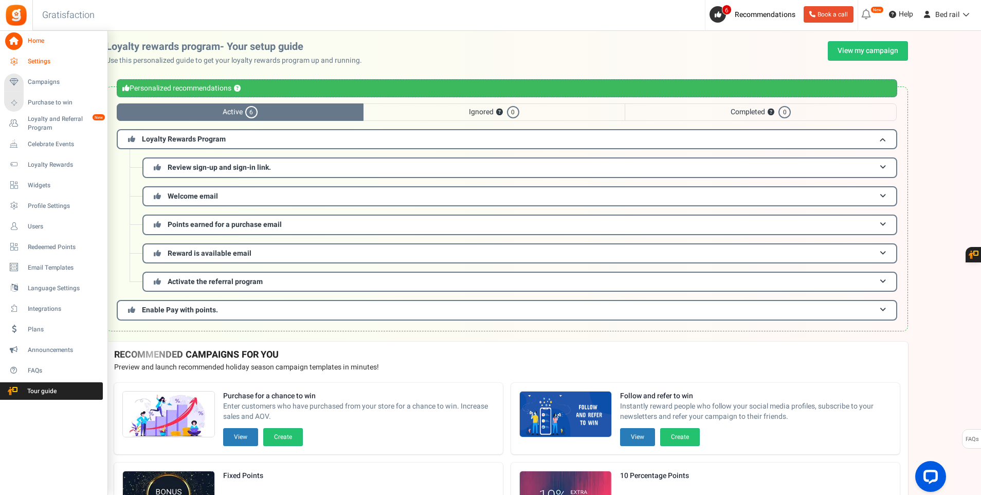
click at [53, 53] on link "Settings" at bounding box center [53, 61] width 99 height 17
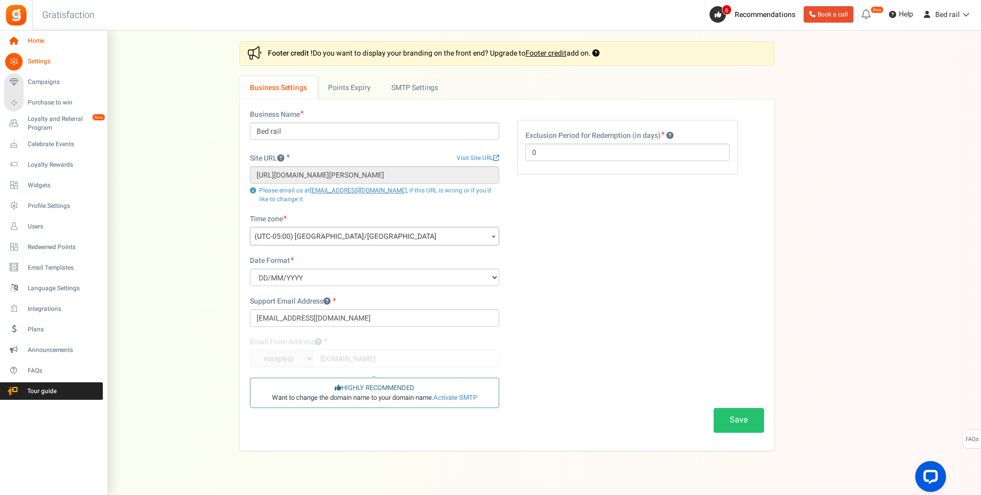
click at [38, 42] on span "Home" at bounding box center [64, 41] width 72 height 9
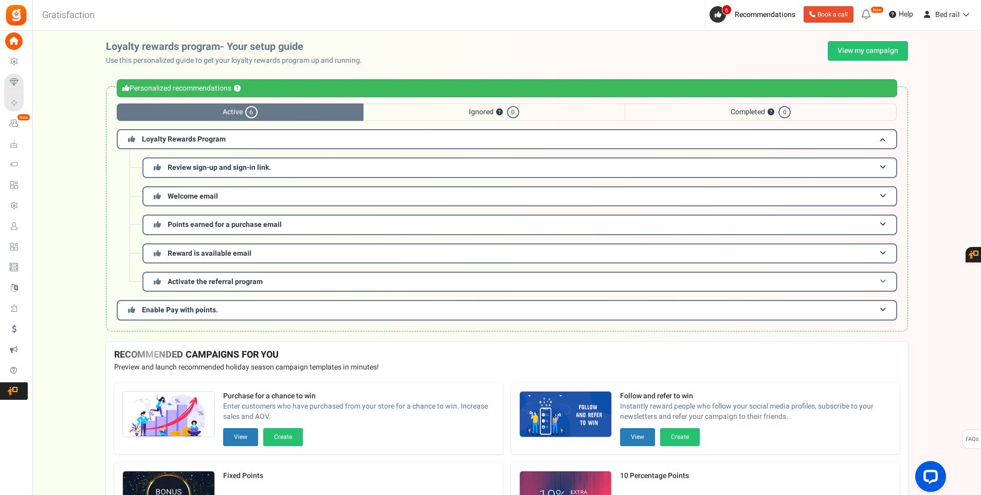
click at [209, 281] on span "Activate the referral program" at bounding box center [215, 281] width 95 height 11
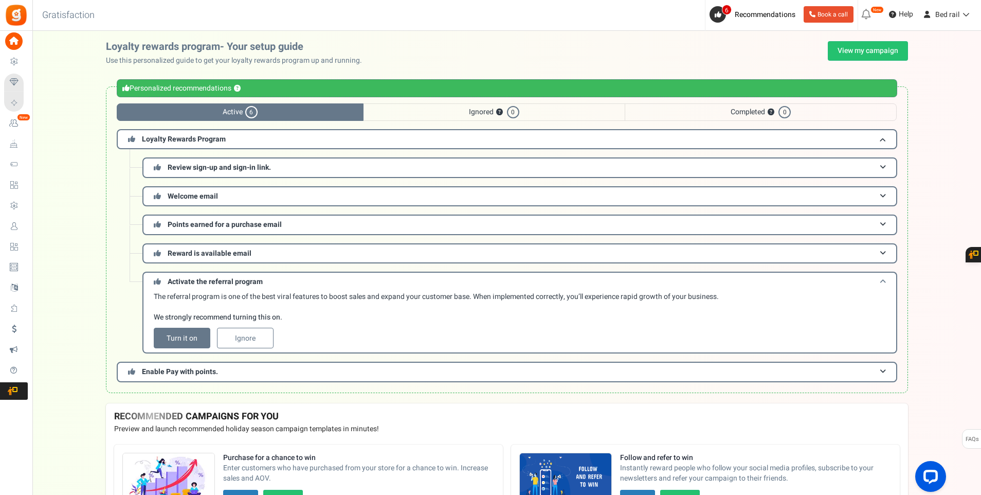
click at [209, 282] on span "Activate the referral program" at bounding box center [215, 281] width 95 height 11
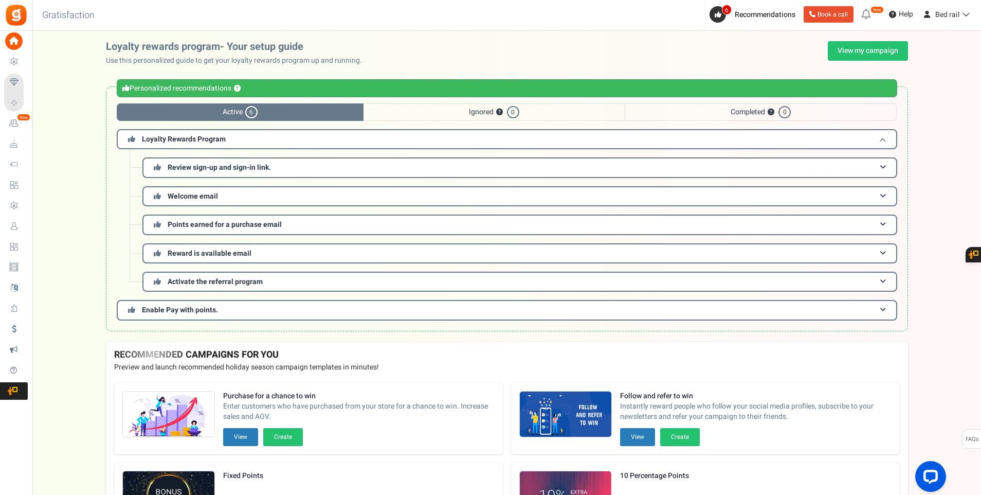
click at [210, 140] on span "Loyalty Rewards Program" at bounding box center [184, 139] width 84 height 11
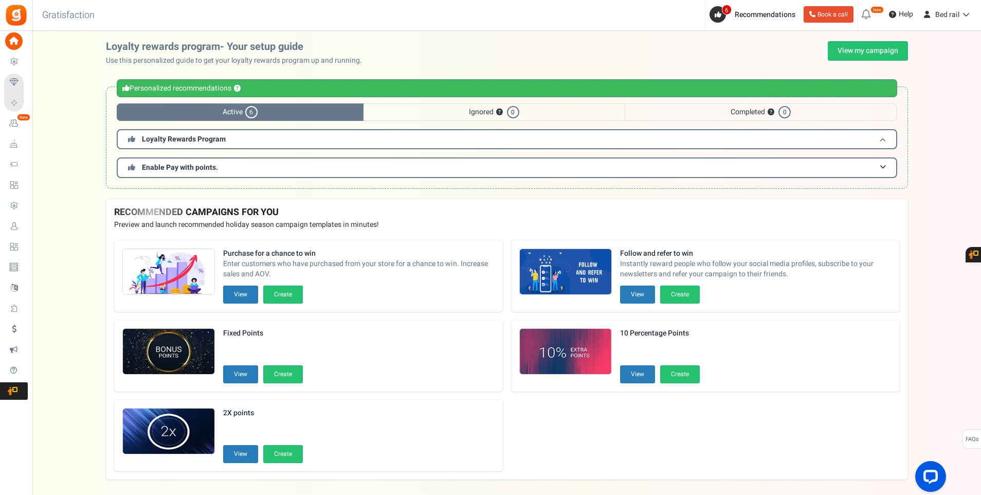
click at [210, 140] on span "Loyalty Rewards Program" at bounding box center [184, 139] width 84 height 11
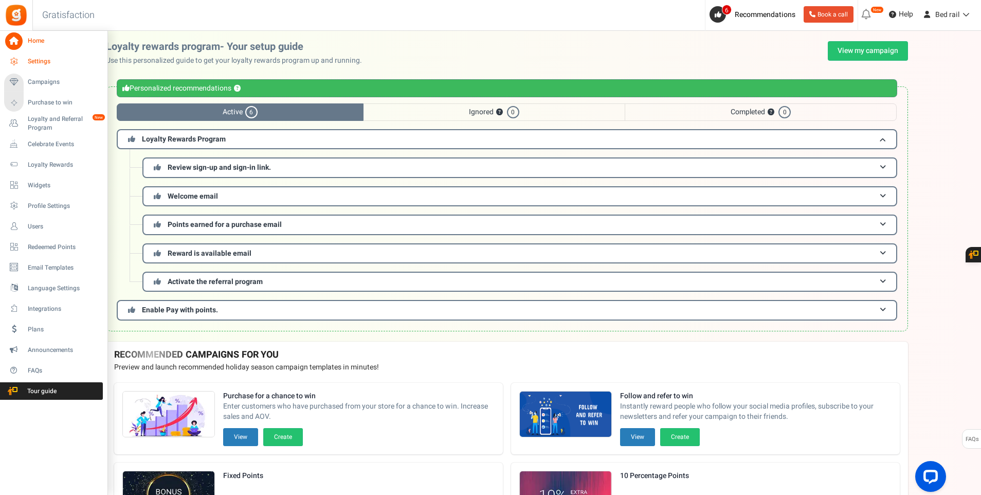
click at [44, 59] on span "Settings" at bounding box center [64, 61] width 72 height 9
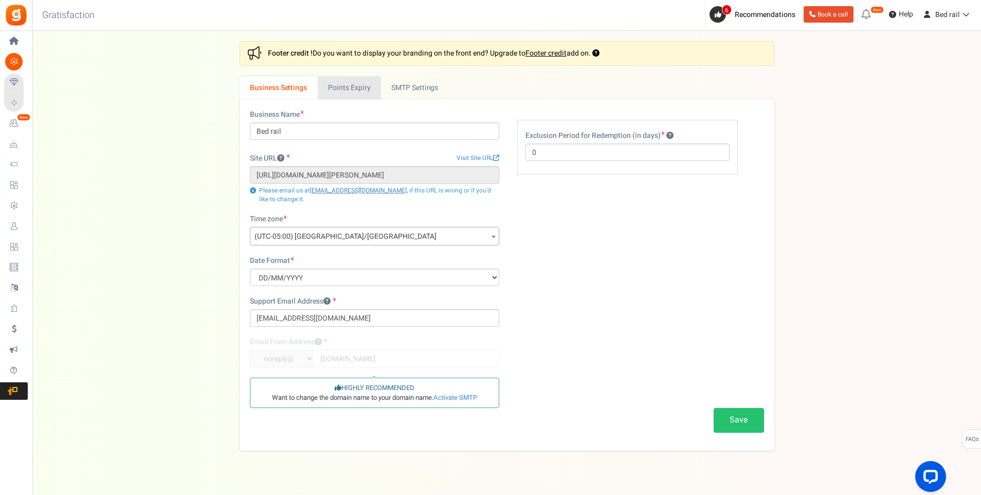
click at [344, 87] on link "Points Expiry" at bounding box center [349, 87] width 63 height 23
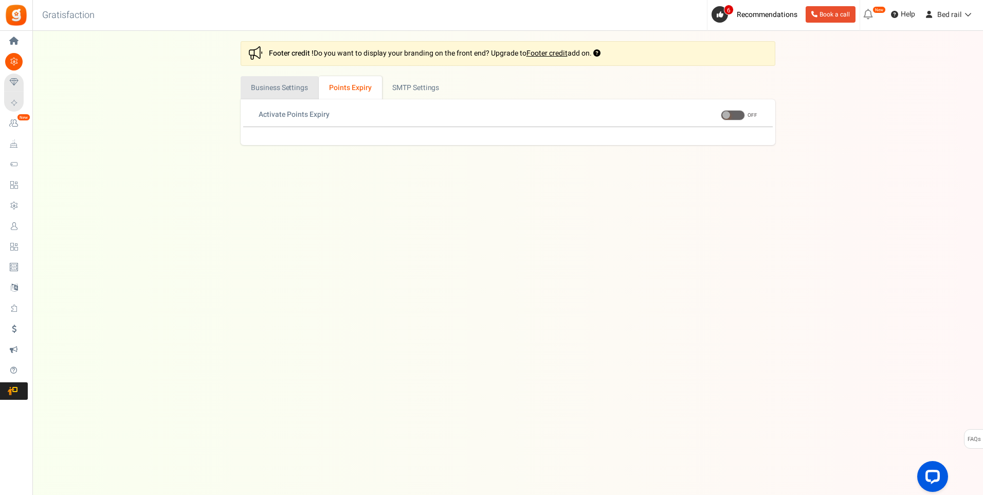
click at [292, 88] on link "Business Settings" at bounding box center [280, 87] width 78 height 23
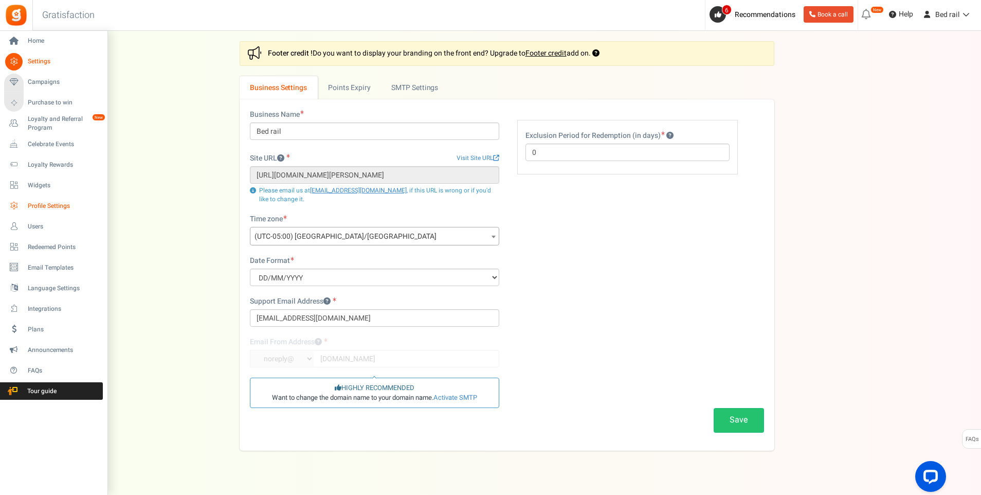
click at [58, 209] on span "Profile Settings" at bounding box center [64, 206] width 72 height 9
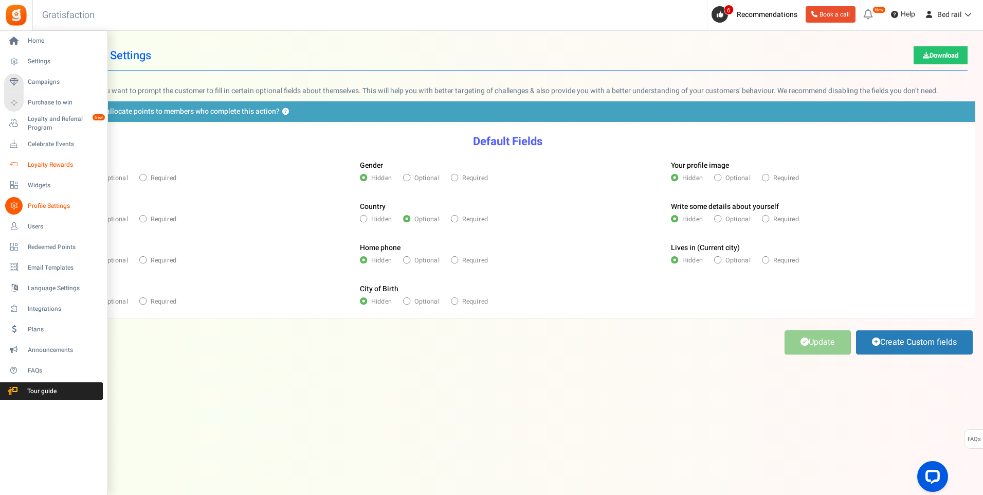
click at [50, 171] on link "Loyalty Rewards" at bounding box center [53, 164] width 99 height 17
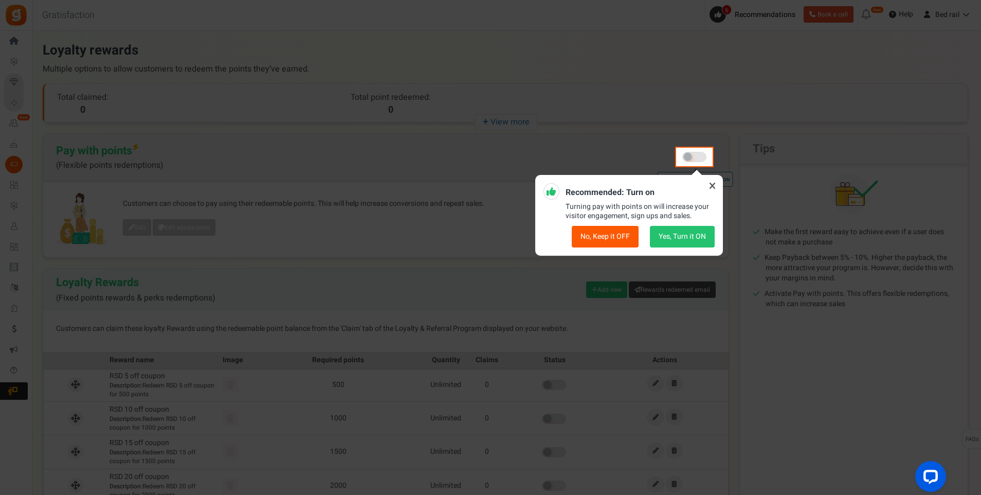
click at [709, 187] on icon at bounding box center [712, 185] width 16 height 16
